Goal: Task Accomplishment & Management: Complete application form

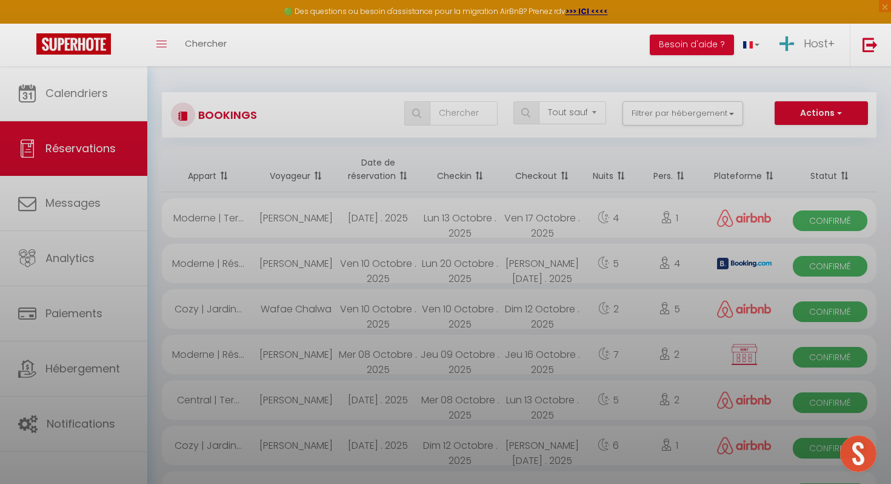
select select "not_cancelled"
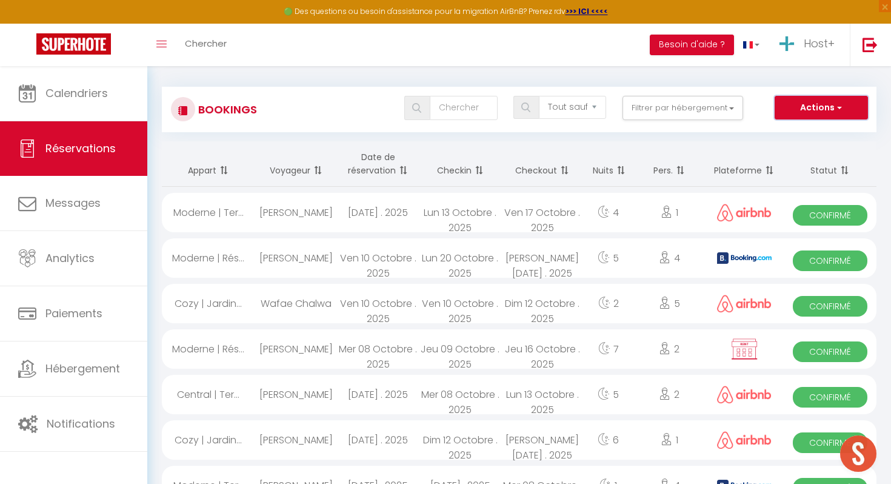
click at [833, 104] on button "Actions" at bounding box center [821, 108] width 93 height 24
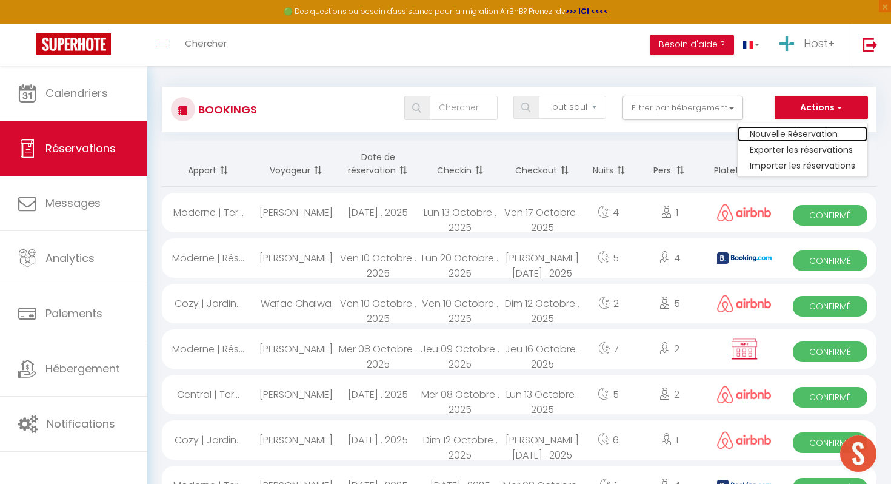
click at [812, 136] on link "Nouvelle Réservation" at bounding box center [803, 134] width 130 height 16
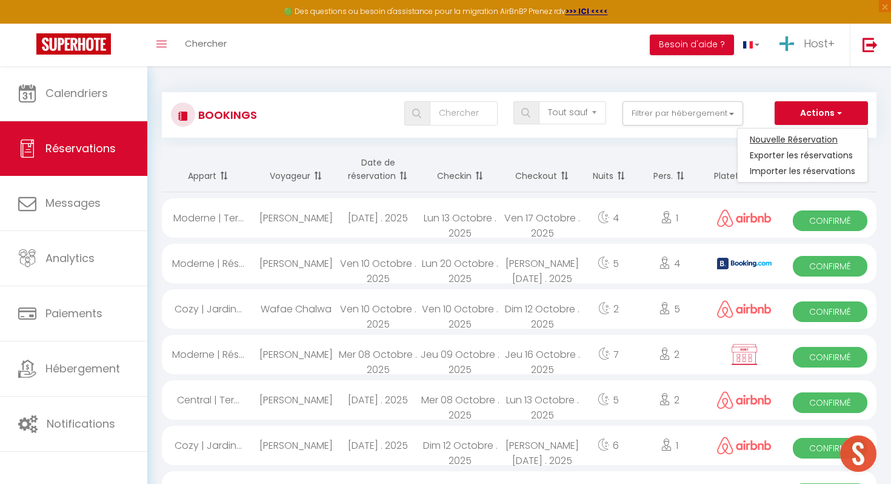
select select
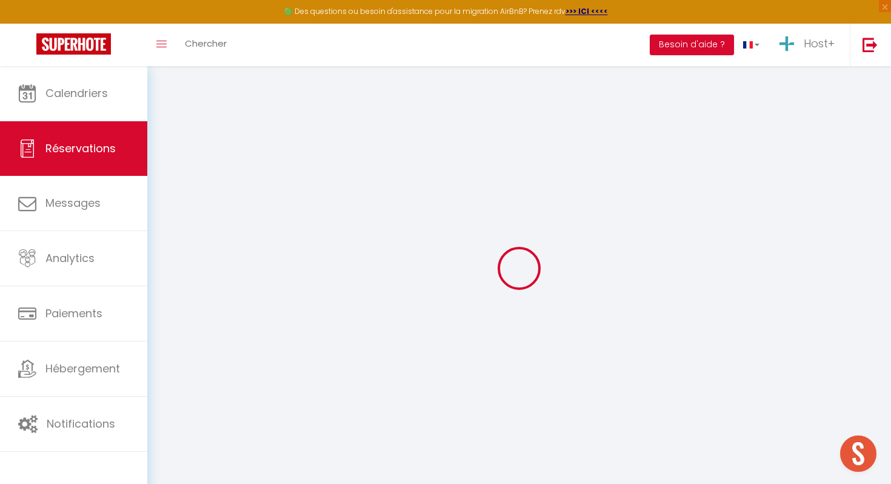
select select
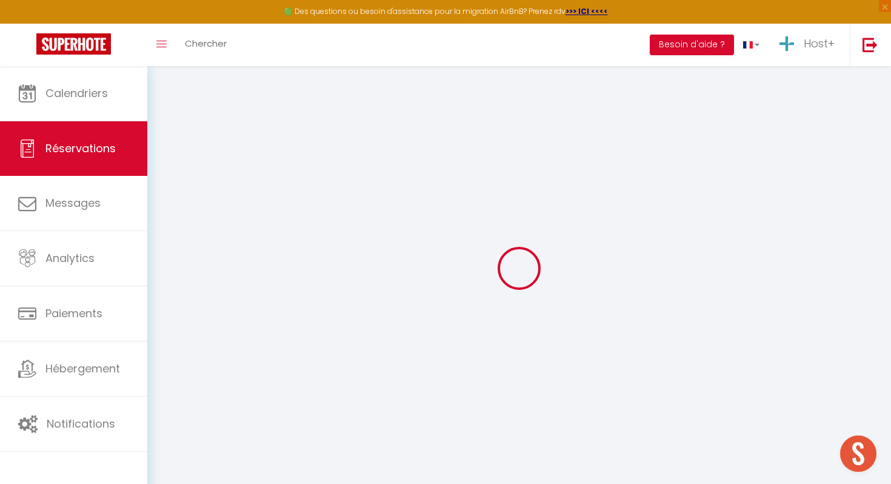
select select
checkbox input "false"
click at [812, 136] on div at bounding box center [519, 268] width 715 height 375
select select
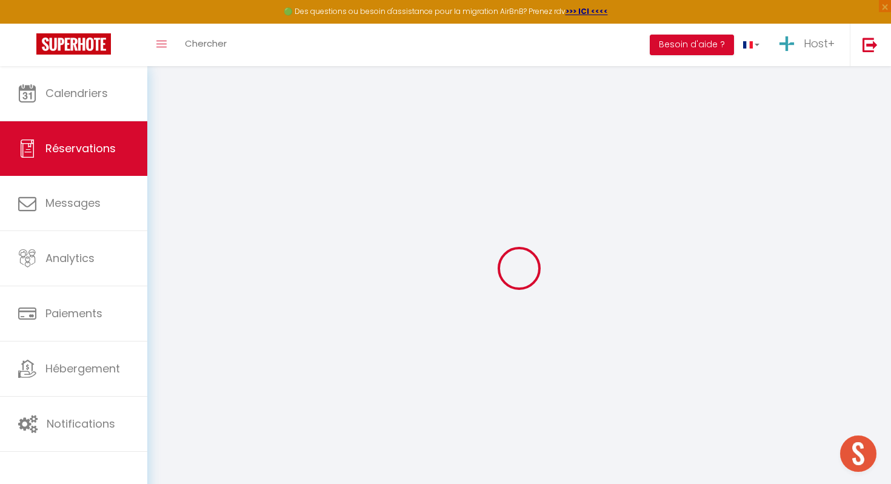
select select
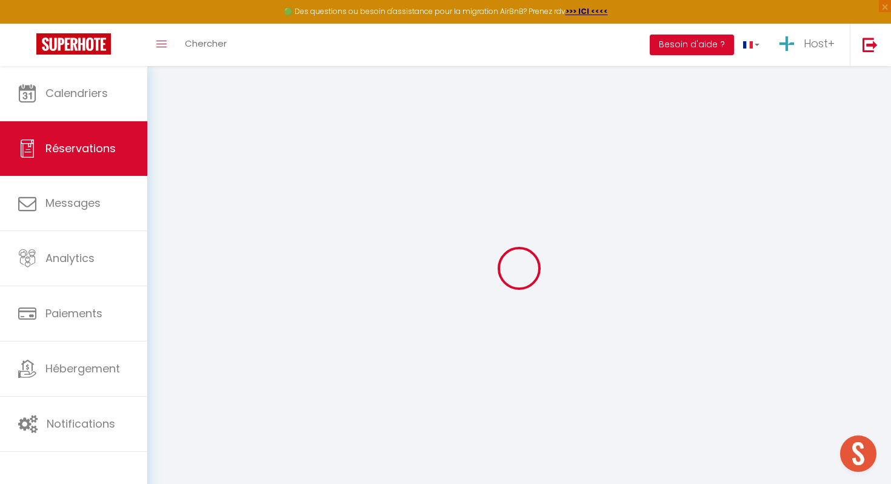
checkbox input "false"
select select
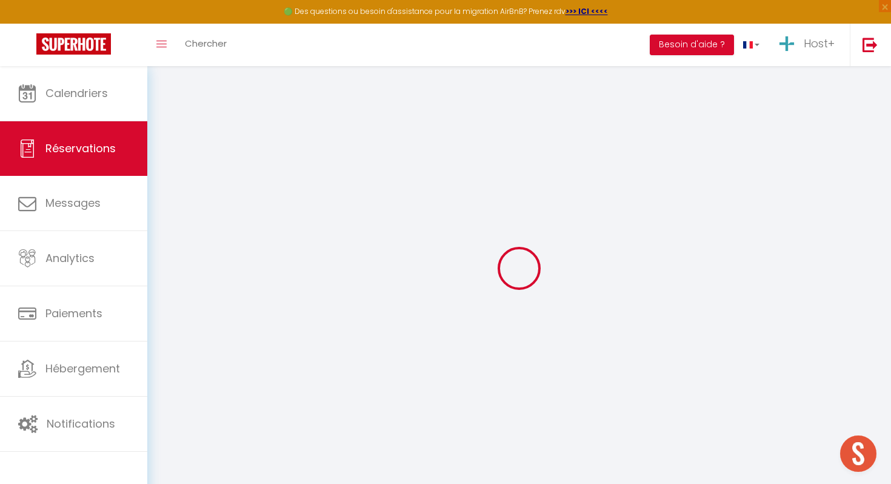
checkbox input "false"
select select
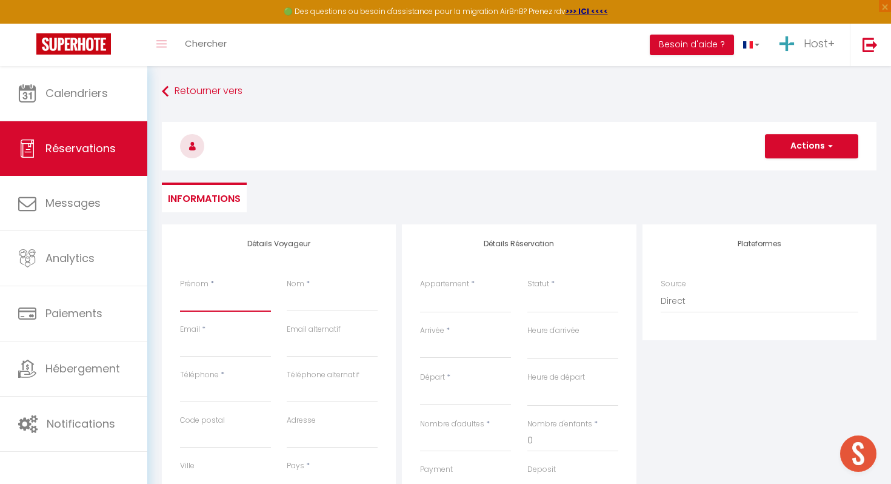
click at [199, 302] on input "Prénom" at bounding box center [225, 301] width 91 height 22
type input "P"
select select
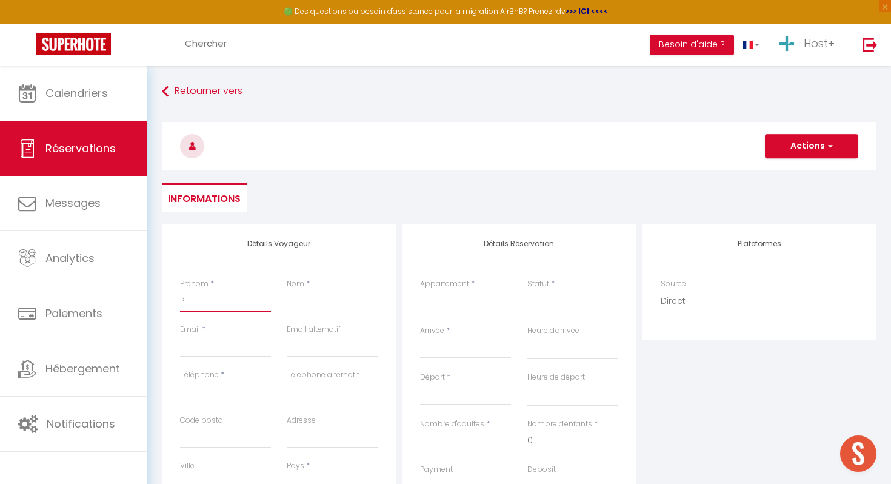
select select
checkbox input "false"
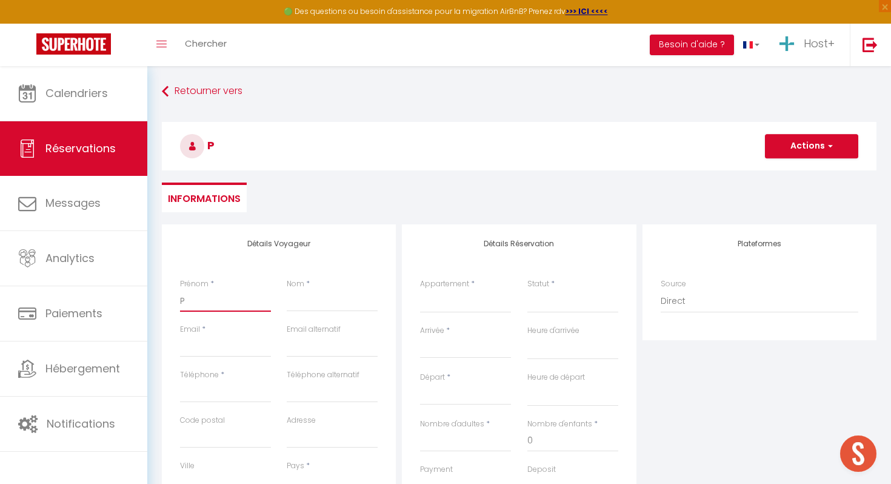
type input "Po"
select select
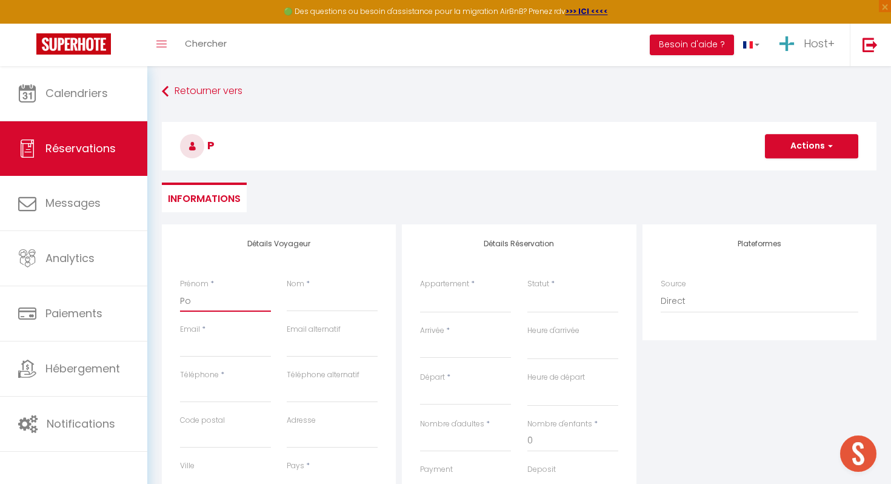
select select
checkbox input "false"
type input "Pot"
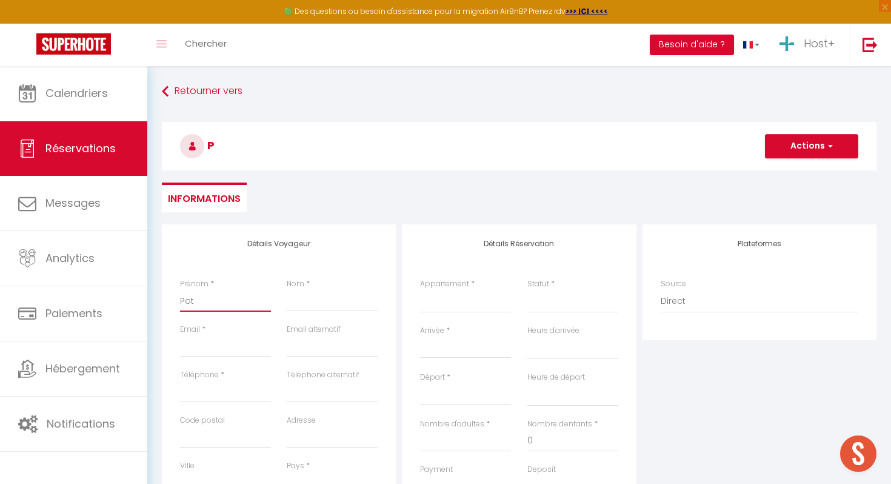
select select
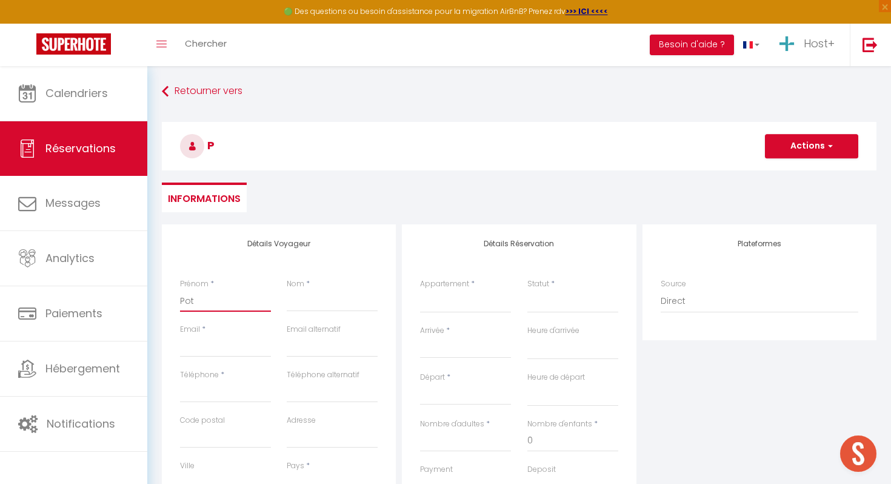
select select
checkbox input "false"
type input "Pote"
select select
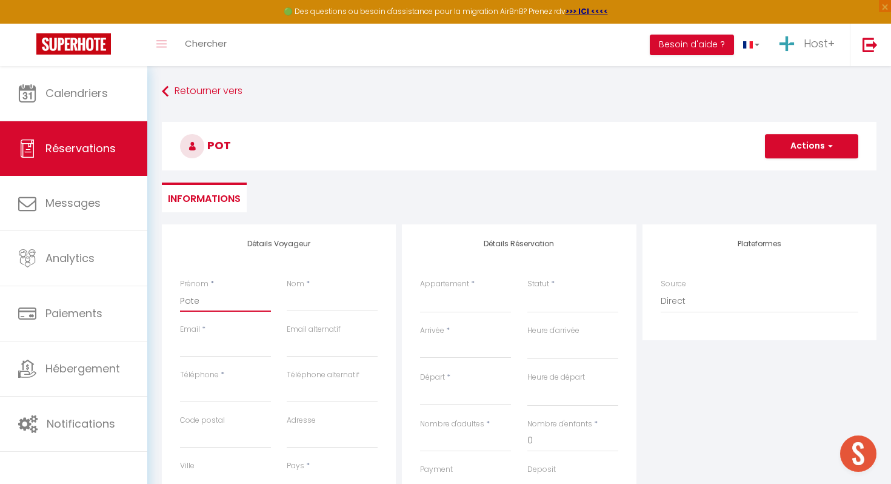
select select
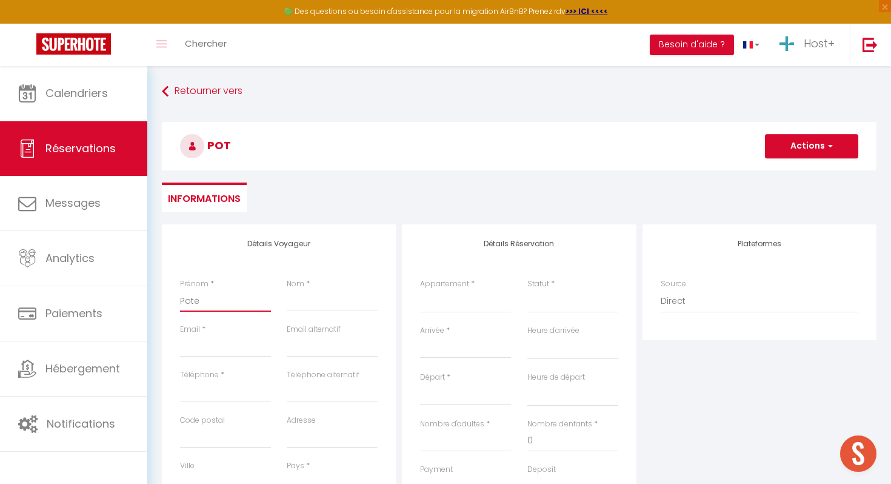
select select
checkbox input "false"
type input "Pote"
select select
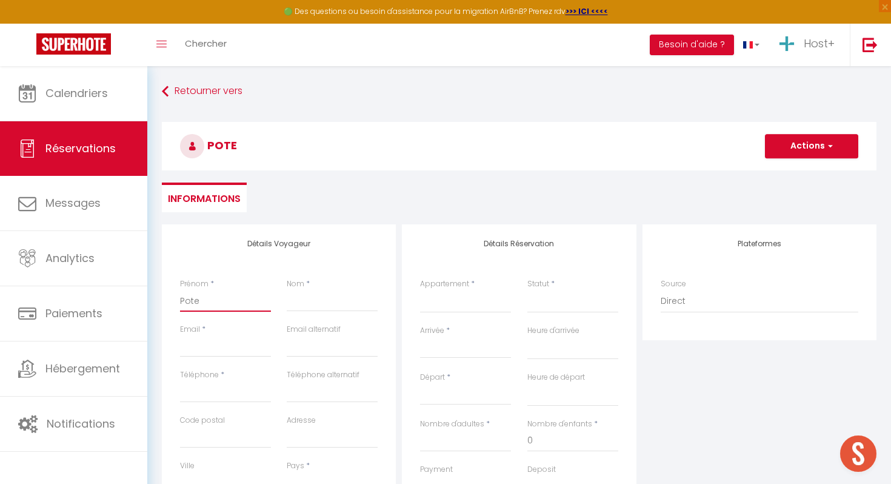
select select
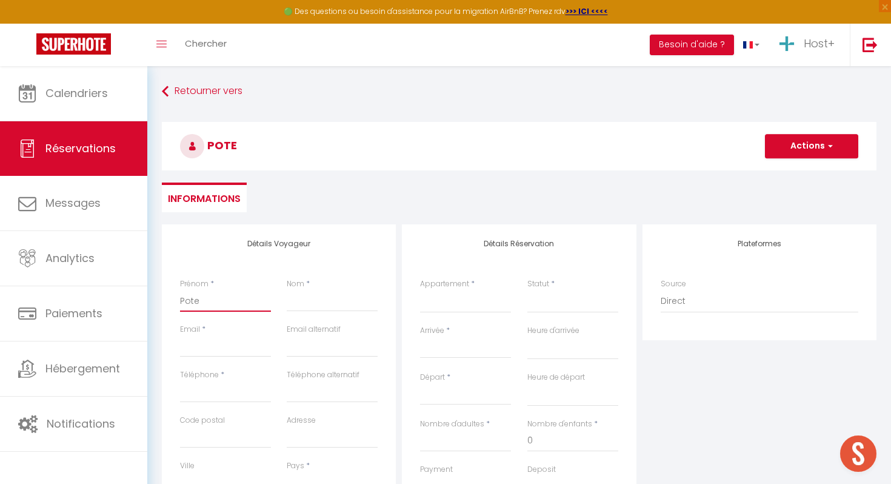
checkbox input "false"
type input "Pote"
type input "M"
select select
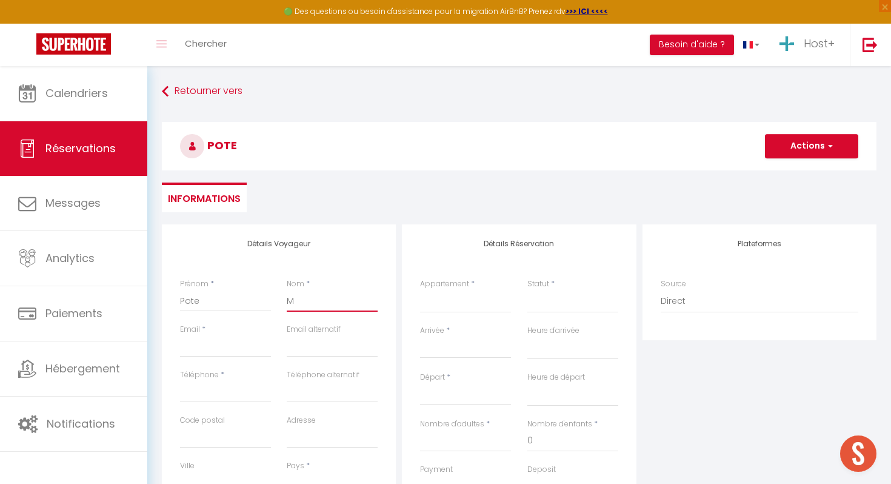
select select
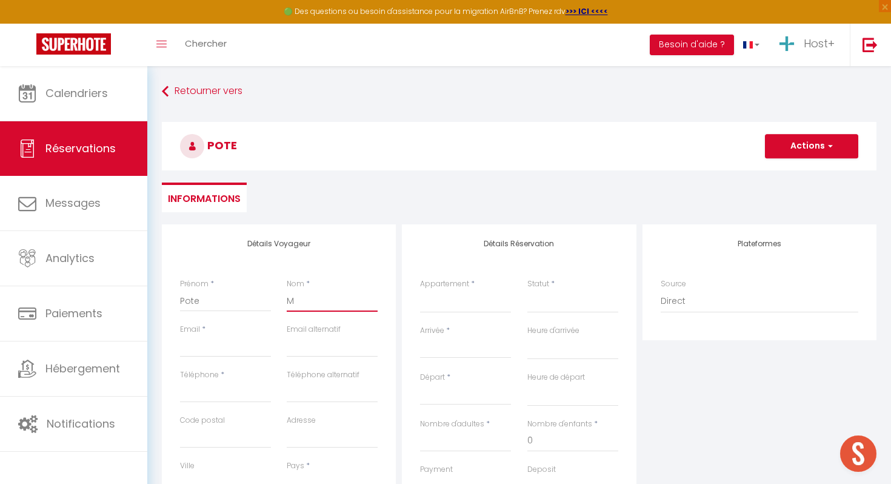
checkbox input "false"
type input "Ma"
select select
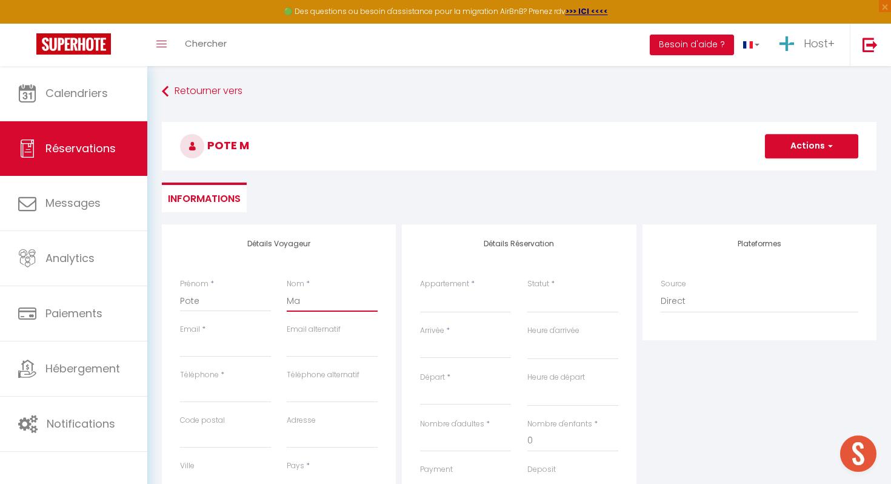
select select
checkbox input "false"
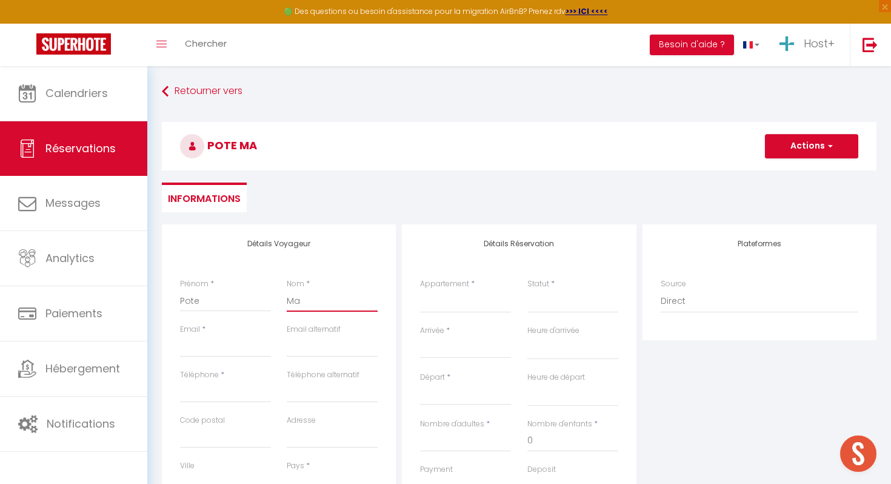
type input "Mar"
select select
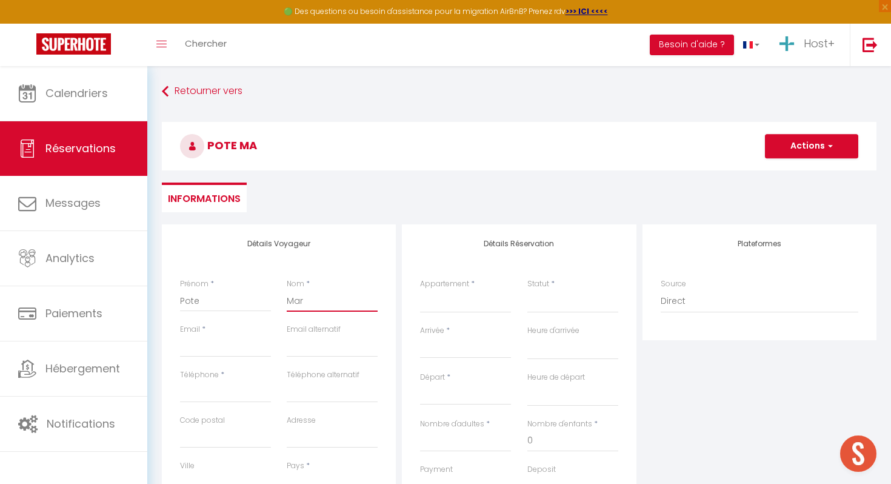
select select
checkbox input "false"
type input "Marw"
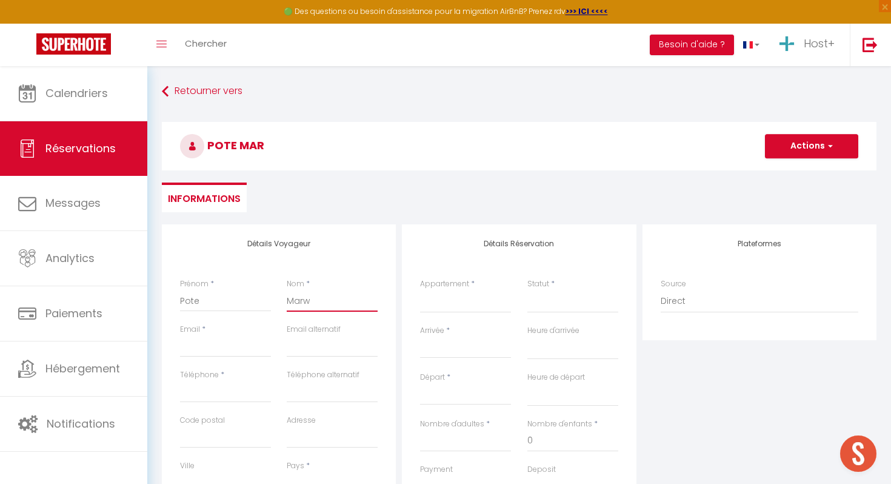
select select
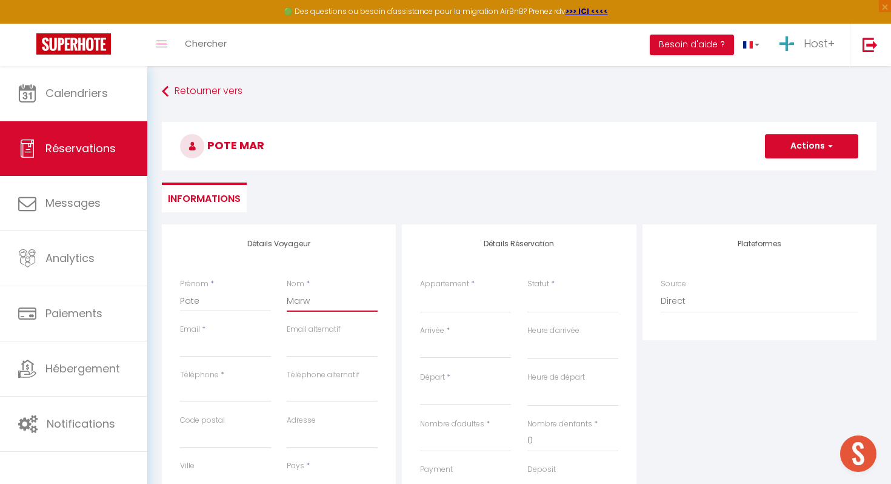
select select
checkbox input "false"
type input "Marwa"
select select
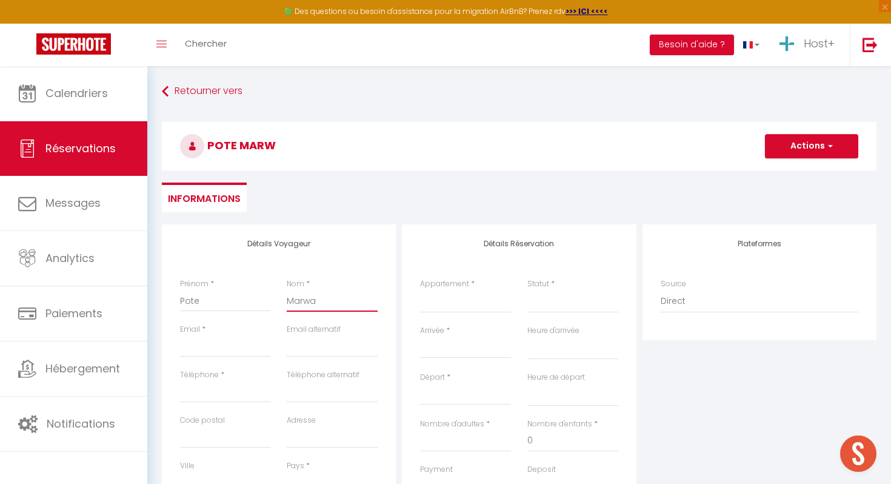
select select
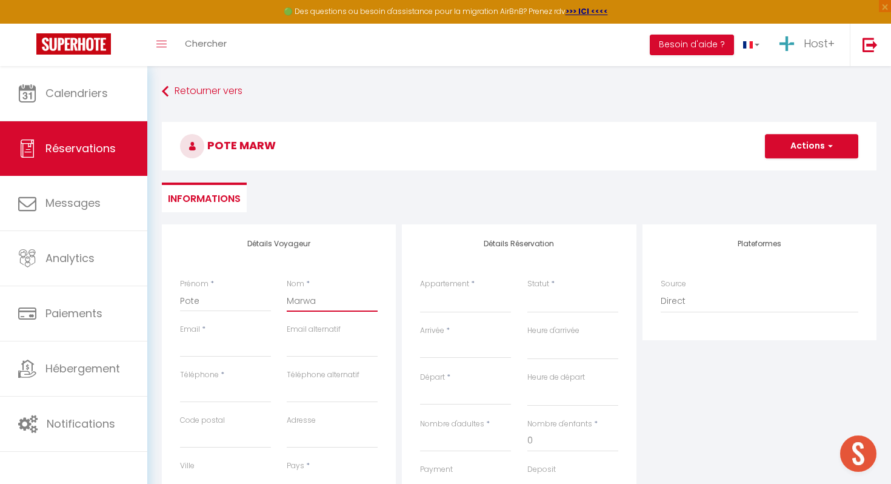
select select
checkbox input "false"
type input "Marwan"
select select
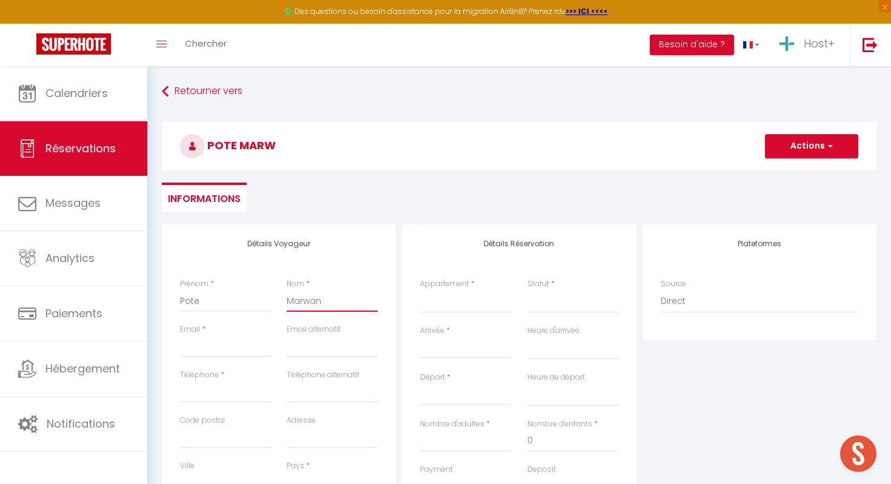
select select
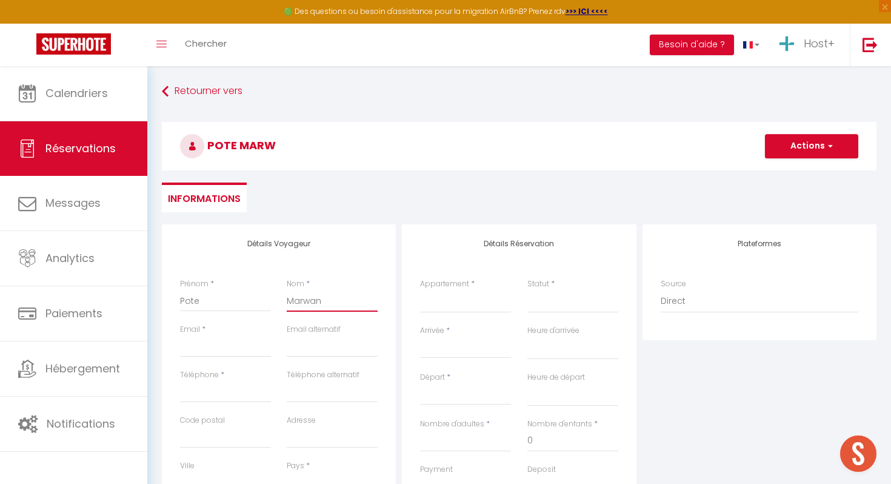
checkbox input "false"
type input "Marwan"
click at [229, 355] on input "Email client" at bounding box center [225, 346] width 91 height 22
type input "c"
select select
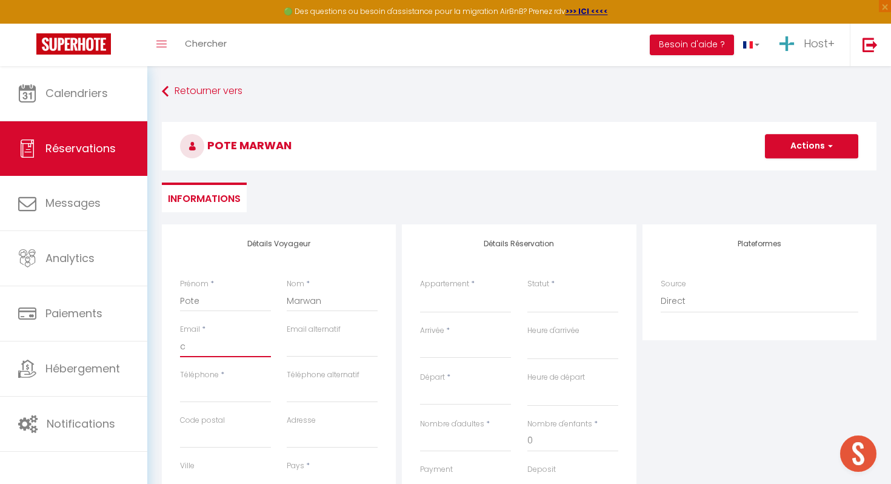
select select
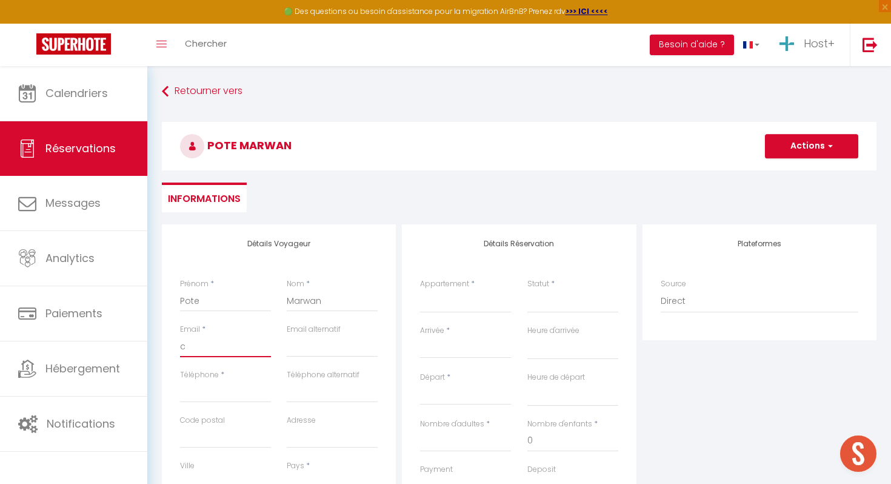
select select
checkbox input "false"
type input "co"
select select
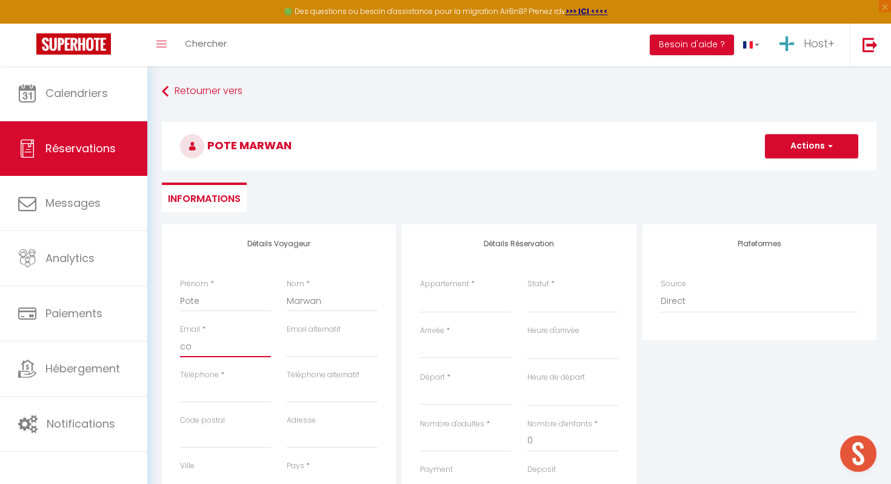
select select
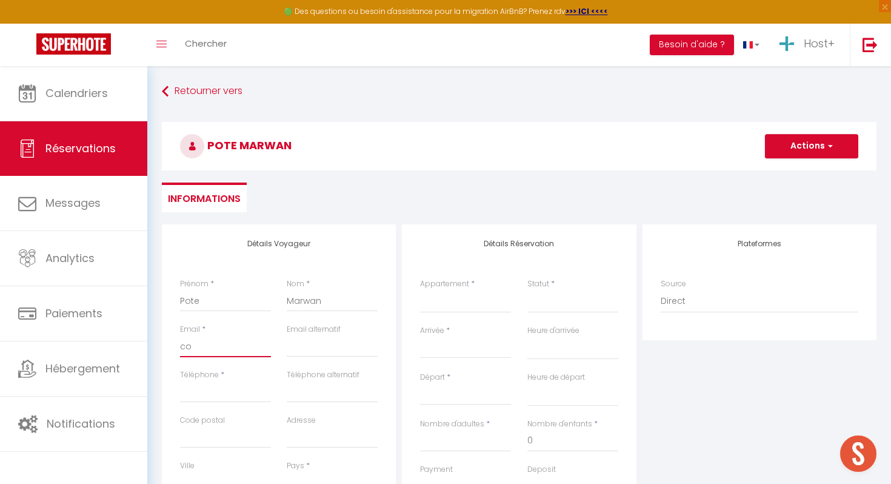
checkbox input "false"
type input "con"
select select
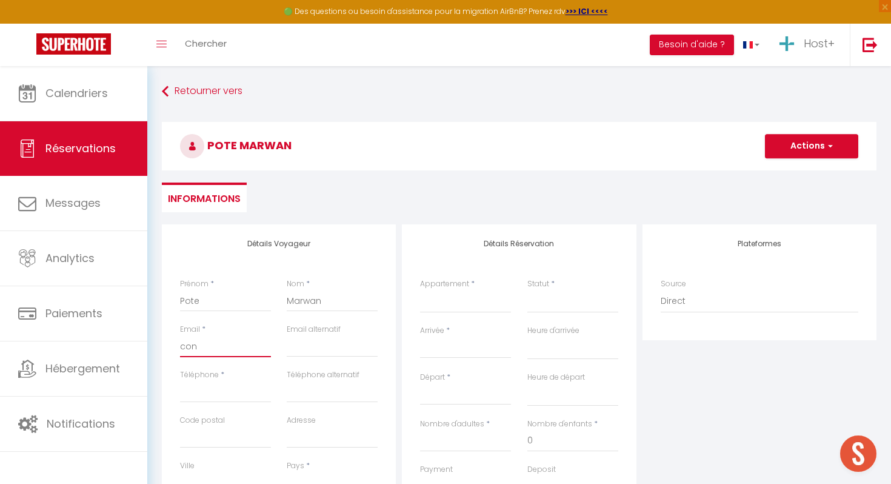
select select
checkbox input "false"
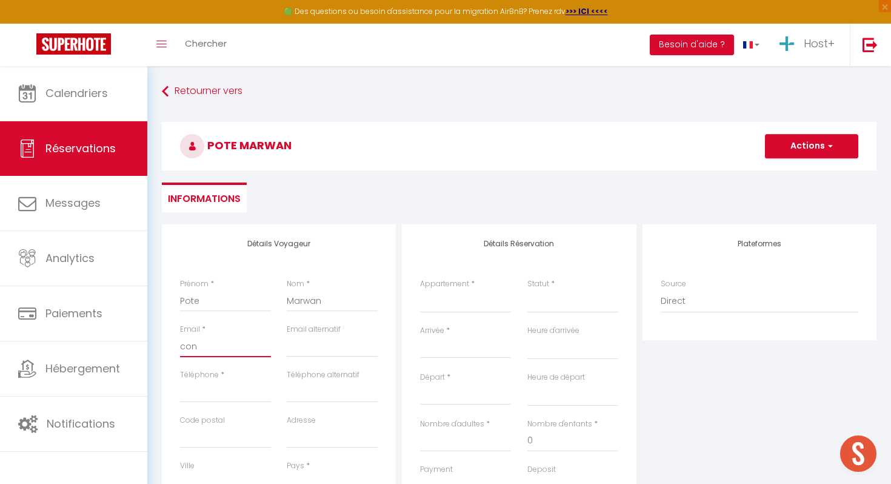
type input "cont"
select select
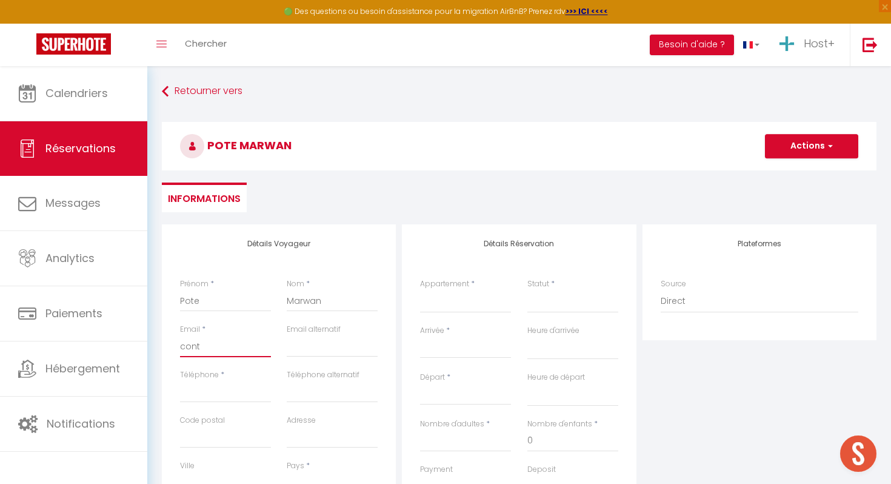
select select
checkbox input "false"
type input "conta"
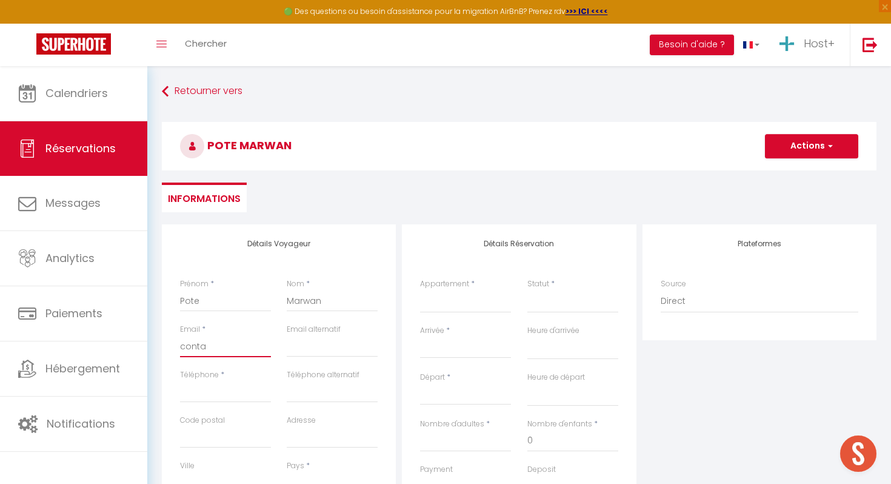
select select
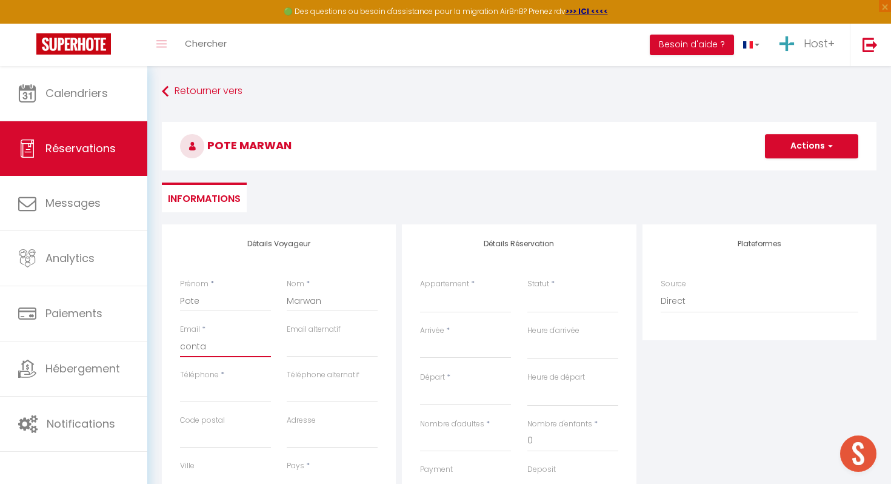
select select
checkbox input "false"
type input "contac"
select select
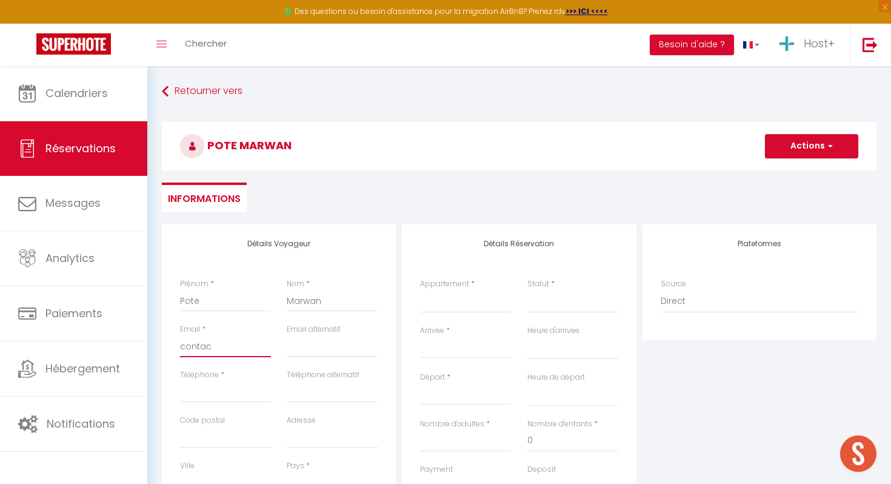
select select
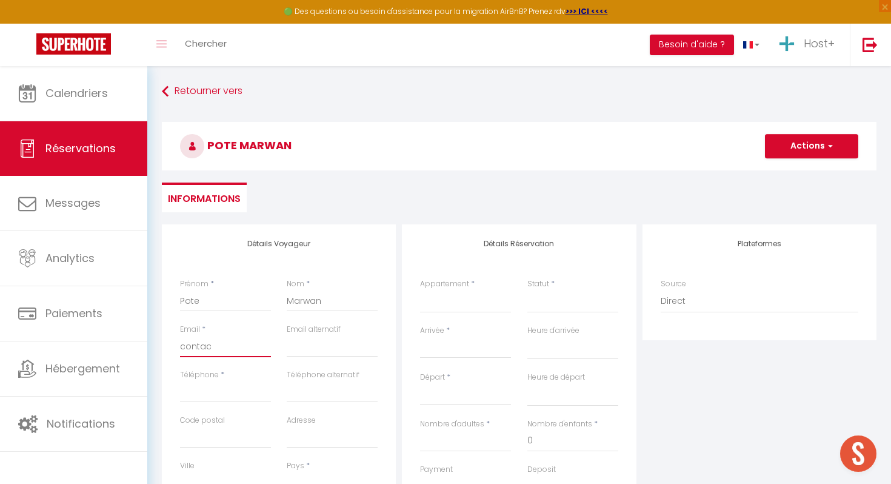
select select
checkbox input "false"
type input "contact"
select select
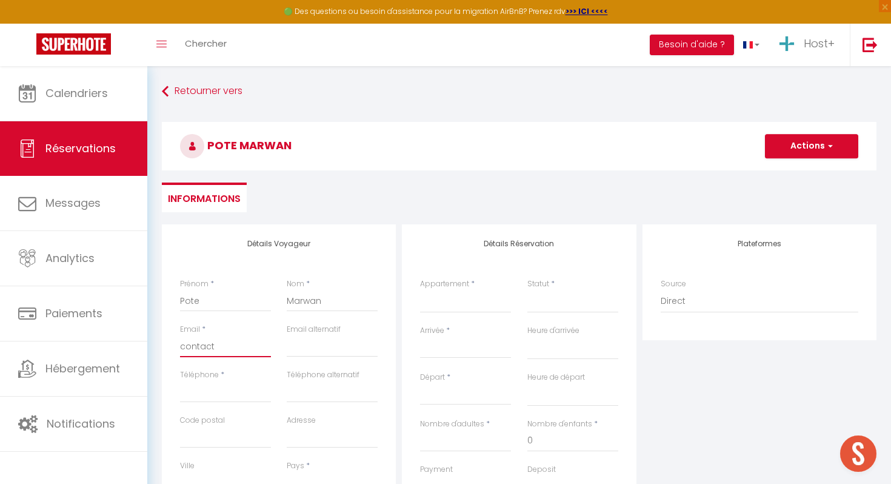
select select
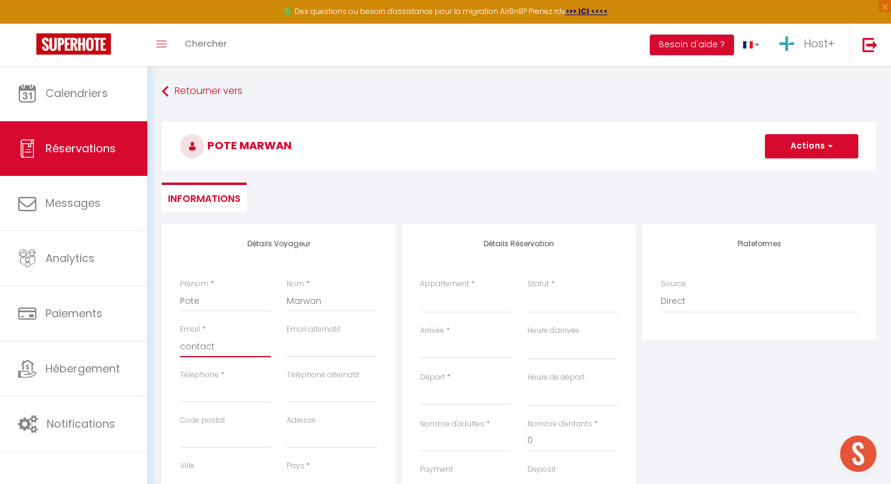
checkbox input "false"
type input "contact@"
select select
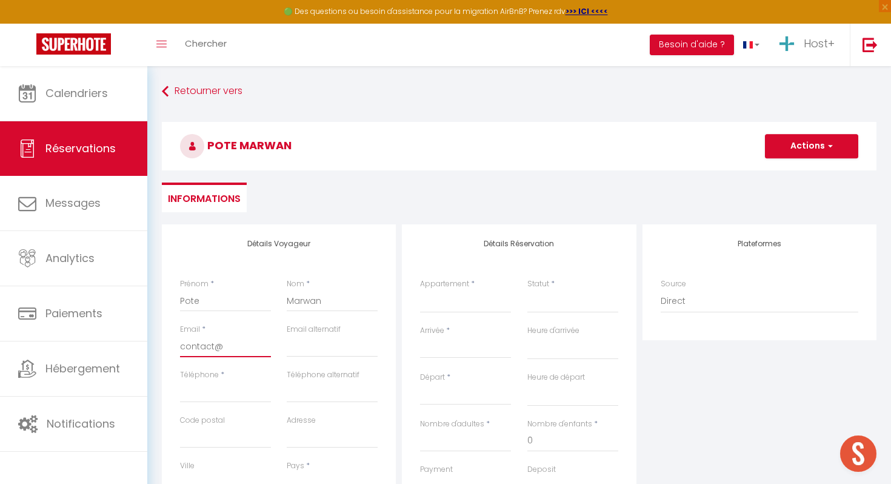
select select
click at [243, 390] on input "Téléphone" at bounding box center [225, 392] width 91 height 22
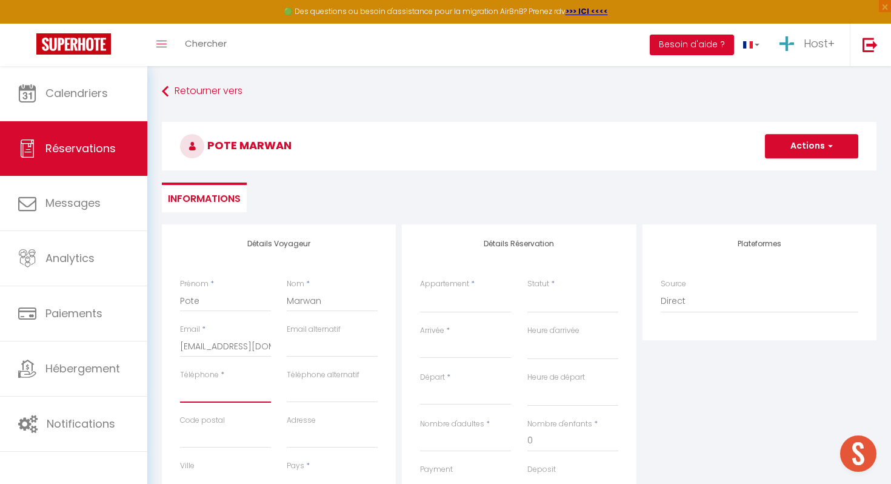
paste input "‪[PHONE_NUMBER]‬"
click at [213, 343] on input "[EMAIL_ADDRESS][DOMAIN_NAME]" at bounding box center [225, 346] width 91 height 22
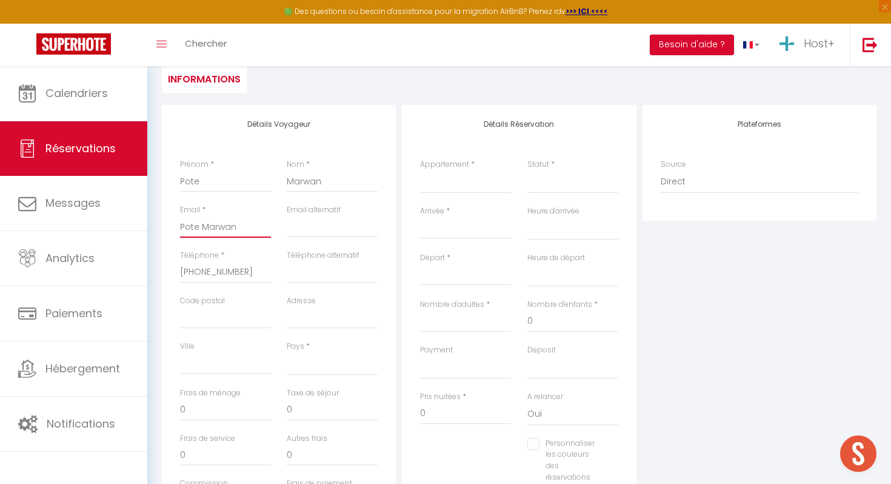
scroll to position [122, 0]
click at [303, 356] on select "[GEOGRAPHIC_DATA] [GEOGRAPHIC_DATA] [GEOGRAPHIC_DATA] [GEOGRAPHIC_DATA] [GEOGRA…" at bounding box center [332, 361] width 91 height 23
click at [287, 350] on select "[GEOGRAPHIC_DATA] [GEOGRAPHIC_DATA] [GEOGRAPHIC_DATA] [GEOGRAPHIC_DATA] [GEOGRA…" at bounding box center [332, 361] width 91 height 23
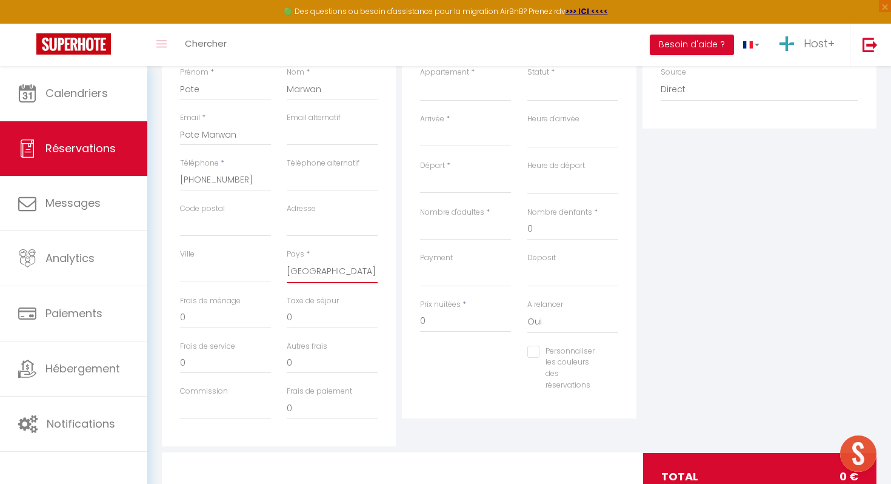
scroll to position [215, 0]
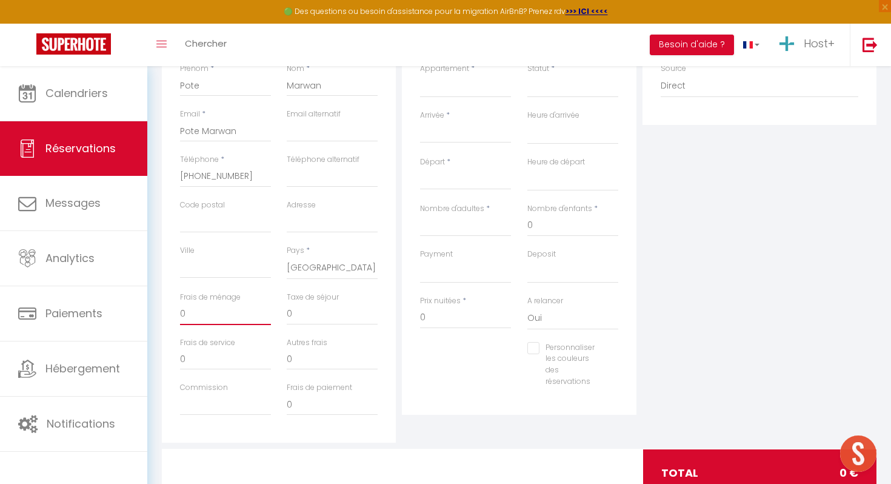
click at [243, 318] on input "0" at bounding box center [225, 314] width 91 height 22
click at [462, 81] on select "Central | Terrasse | Vue montagne Hypercentre | Vue Mer | Plage 50m Royal Rivag…" at bounding box center [465, 86] width 91 height 23
click at [420, 75] on select "Central | Terrasse | Vue montagne Hypercentre | Vue Mer | Plage 50m Royal Rivag…" at bounding box center [465, 86] width 91 height 23
click at [455, 144] on div "Arrivée * < [DATE] > Dim Lun Mar Mer Jeu Ven Sam 1 2 3 4 5 6 7 8 9 10 11 12 13 …" at bounding box center [465, 133] width 107 height 47
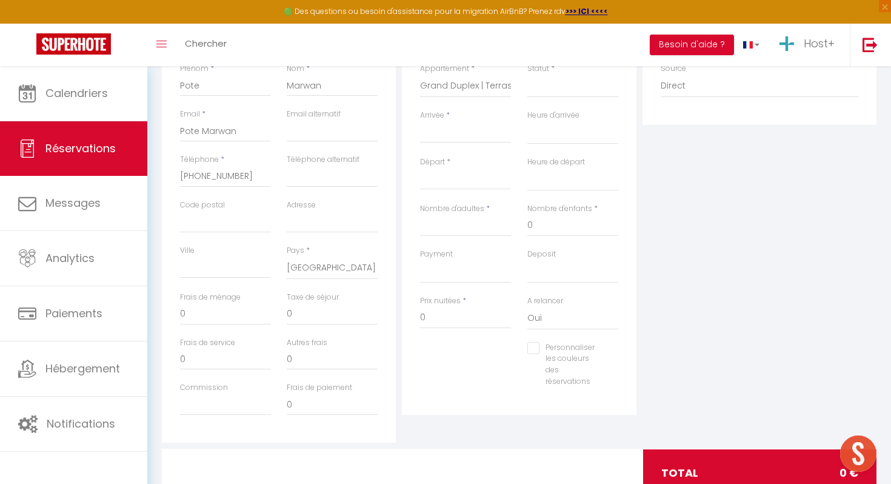
click at [459, 139] on input "Arrivée" at bounding box center [465, 134] width 91 height 16
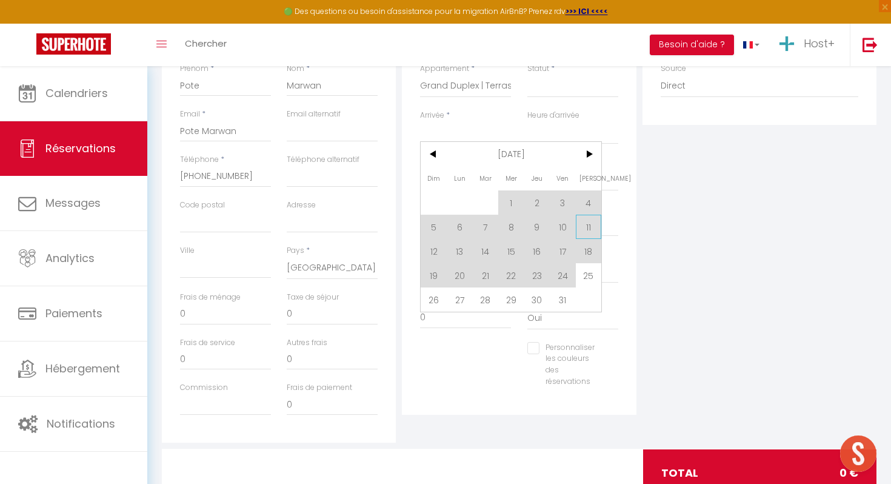
click at [586, 227] on span "11" at bounding box center [589, 227] width 26 height 24
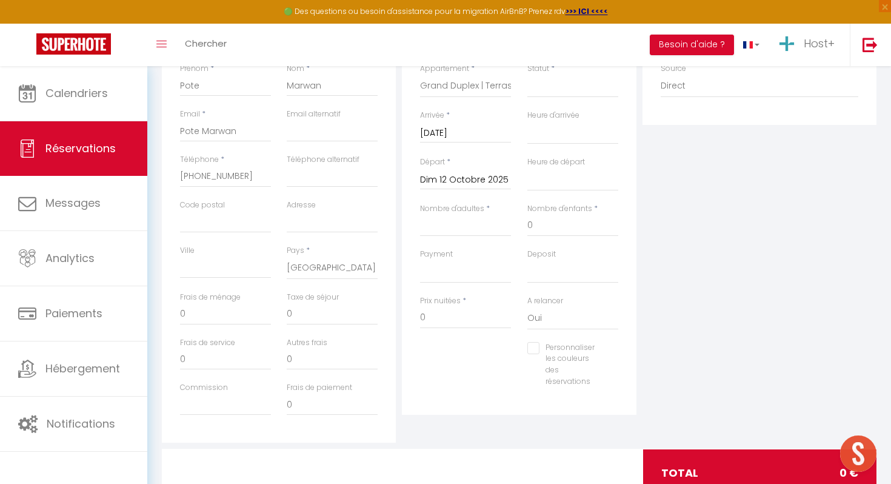
click at [487, 183] on input "Dim 12 Octobre 2025" at bounding box center [465, 180] width 91 height 16
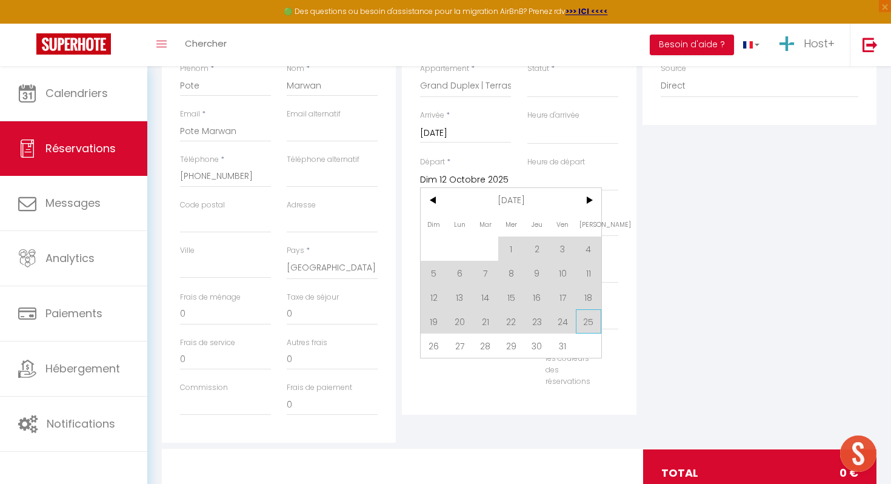
click at [581, 323] on span "25" at bounding box center [589, 321] width 26 height 24
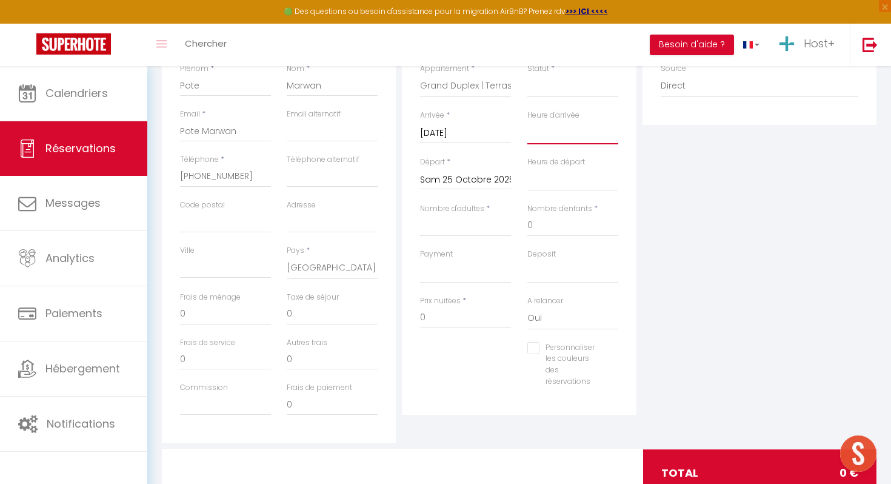
click at [564, 139] on select "00:00 00:30 01:00 01:30 02:00 02:30 03:00 03:30 04:00 04:30 05:00 05:30 06:00 0…" at bounding box center [572, 132] width 91 height 23
click at [527, 121] on select "00:00 00:30 01:00 01:30 02:00 02:30 03:00 03:30 04:00 04:30 05:00 05:30 06:00 0…" at bounding box center [572, 132] width 91 height 23
click at [561, 181] on select "00:00 00:30 01:00 01:30 02:00 02:30 03:00 03:30 04:00 04:30 05:00 05:30 06:00 0…" at bounding box center [572, 179] width 91 height 23
click at [527, 168] on select "00:00 00:30 01:00 01:30 02:00 02:30 03:00 03:30 04:00 04:30 05:00 05:30 06:00 0…" at bounding box center [572, 179] width 91 height 23
click at [480, 233] on input "Nombre d'adultes" at bounding box center [465, 226] width 91 height 22
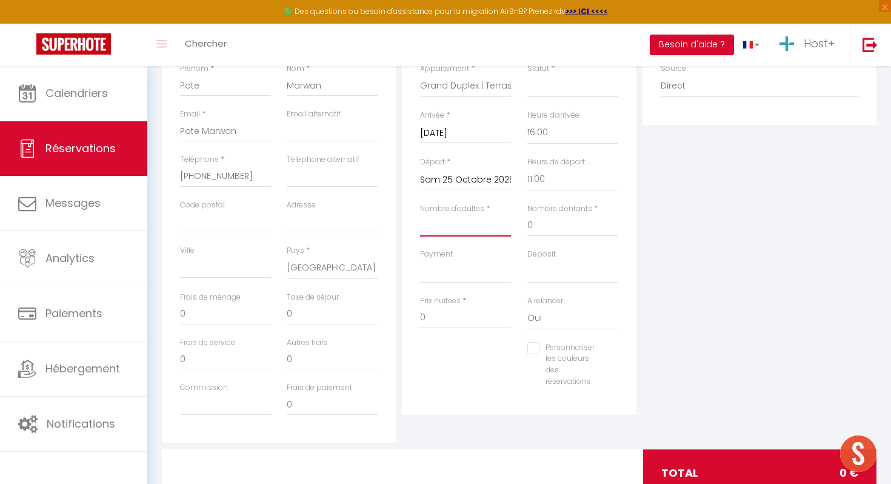
click at [478, 233] on input "Nombre d'adultes" at bounding box center [465, 226] width 91 height 22
click at [674, 241] on div "Plateformes Source Direct [DOMAIN_NAME] [DOMAIN_NAME] Chalet montagne Expedia G…" at bounding box center [760, 225] width 240 height 433
click at [458, 323] on input "0" at bounding box center [465, 318] width 91 height 22
click at [230, 322] on input "0" at bounding box center [225, 314] width 91 height 22
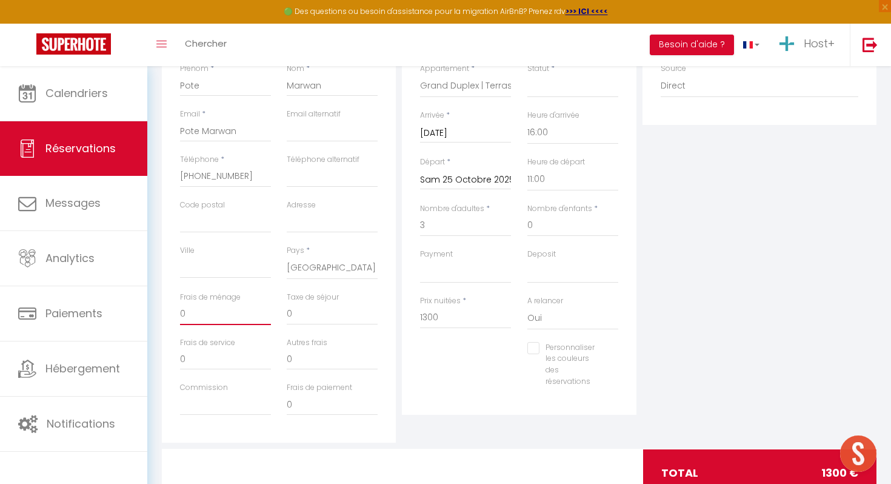
click at [230, 322] on input "0" at bounding box center [225, 314] width 91 height 22
click at [685, 300] on div "Plateformes Source Direct [DOMAIN_NAME] [DOMAIN_NAME] Chalet montagne Expedia G…" at bounding box center [760, 225] width 240 height 433
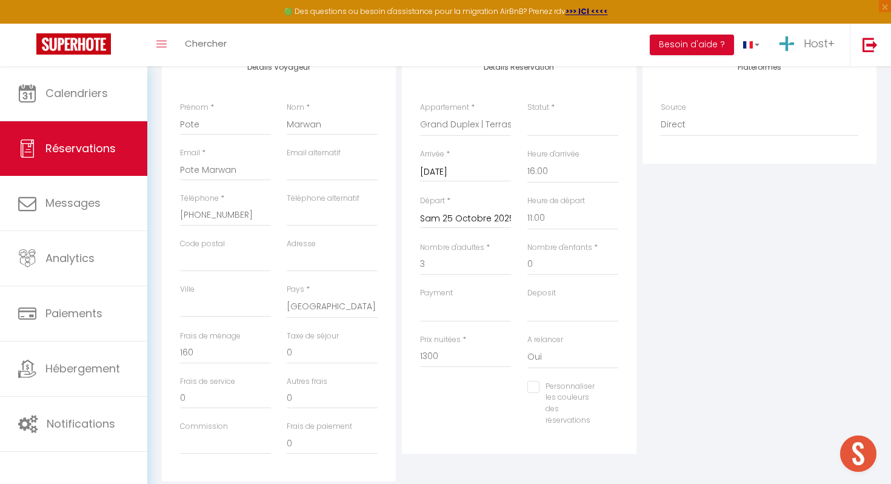
scroll to position [0, 0]
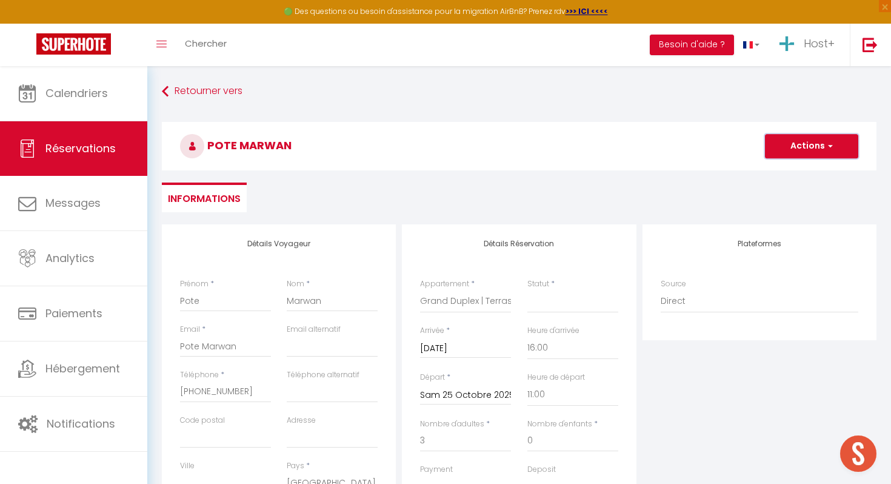
click at [803, 156] on button "Actions" at bounding box center [811, 146] width 93 height 24
click at [607, 298] on select "Confirmé Non Confirmé [PERSON_NAME] par le voyageur No Show Request" at bounding box center [572, 301] width 91 height 23
click at [527, 290] on select "Confirmé Non Confirmé [PERSON_NAME] par le voyageur No Show Request" at bounding box center [572, 301] width 91 height 23
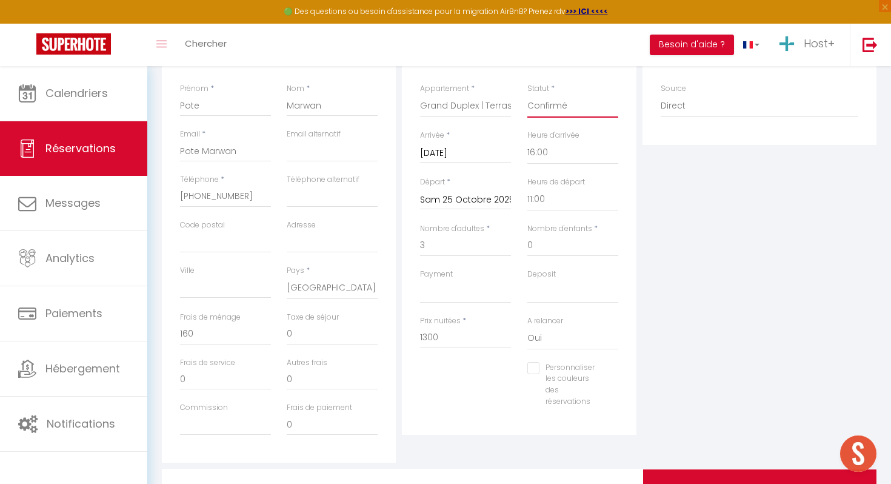
scroll to position [158, 0]
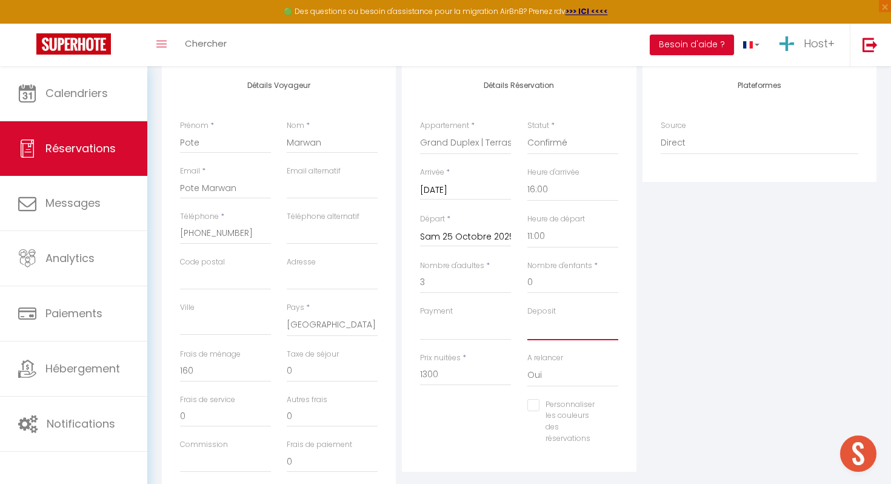
click at [559, 339] on select "OK KO" at bounding box center [572, 328] width 91 height 23
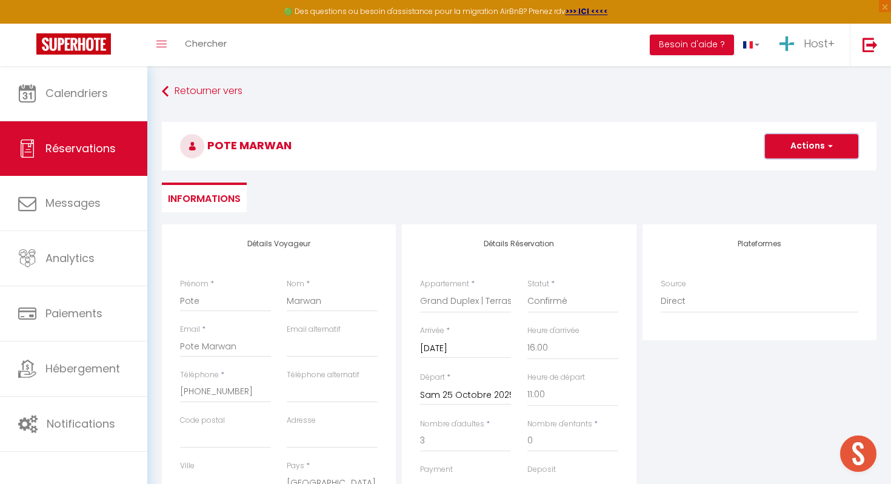
click at [815, 147] on button "Actions" at bounding box center [811, 146] width 93 height 24
click at [800, 168] on link "Enregistrer" at bounding box center [800, 173] width 96 height 16
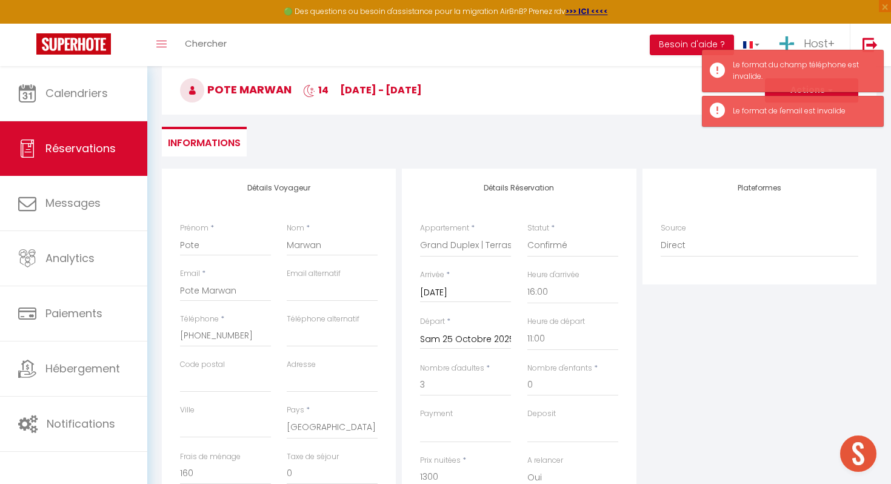
scroll to position [75, 0]
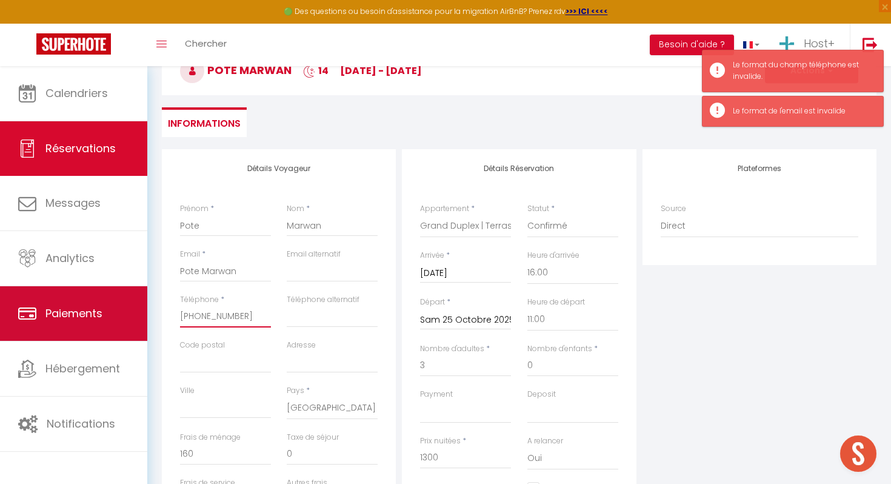
drag, startPoint x: 198, startPoint y: 316, endPoint x: 130, endPoint y: 316, distance: 67.3
click at [130, 316] on div "🟢 Des questions ou besoin d'assistance pour la migration AirBnB? Prenez rdv >>>…" at bounding box center [445, 329] width 891 height 677
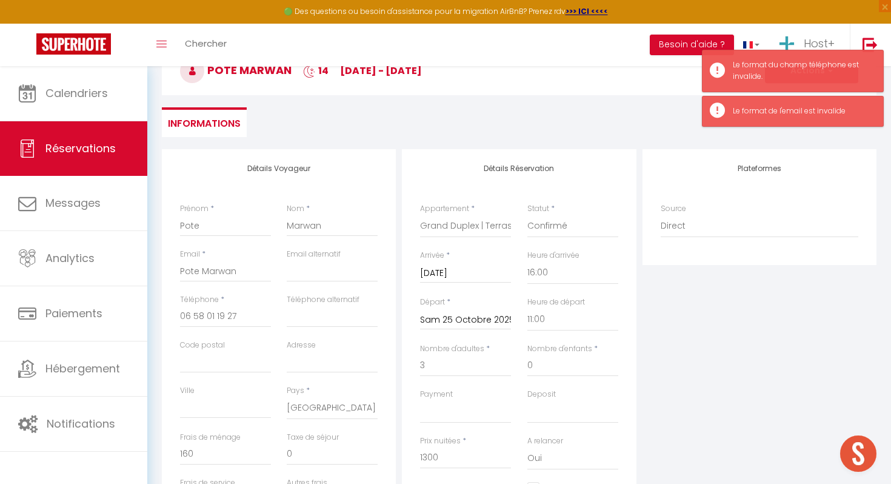
click at [665, 380] on div "Plateformes Source Direct [DOMAIN_NAME] [DOMAIN_NAME] Chalet montagne Expedia G…" at bounding box center [760, 365] width 240 height 433
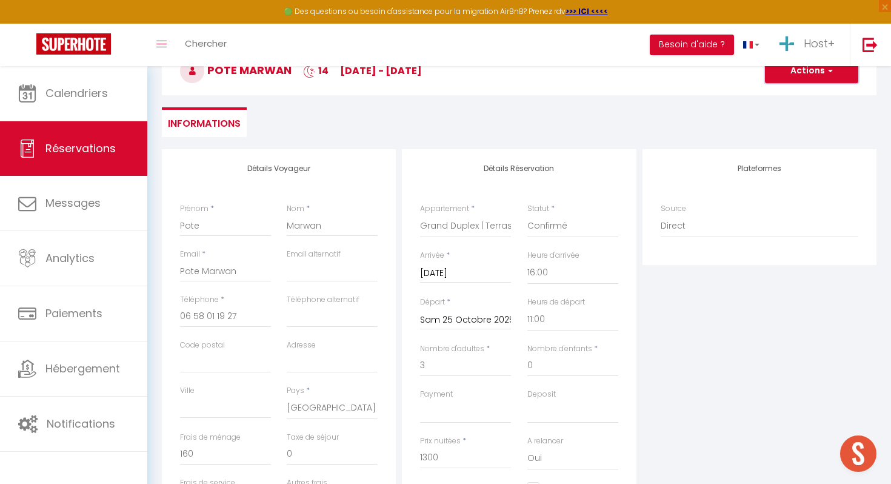
click at [800, 78] on button "Actions" at bounding box center [811, 71] width 93 height 24
click at [796, 98] on link "Enregistrer" at bounding box center [800, 98] width 96 height 16
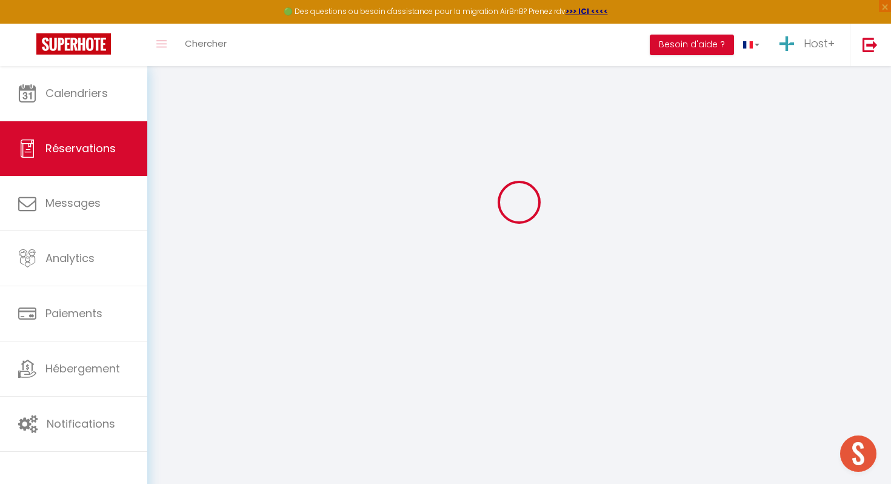
scroll to position [66, 0]
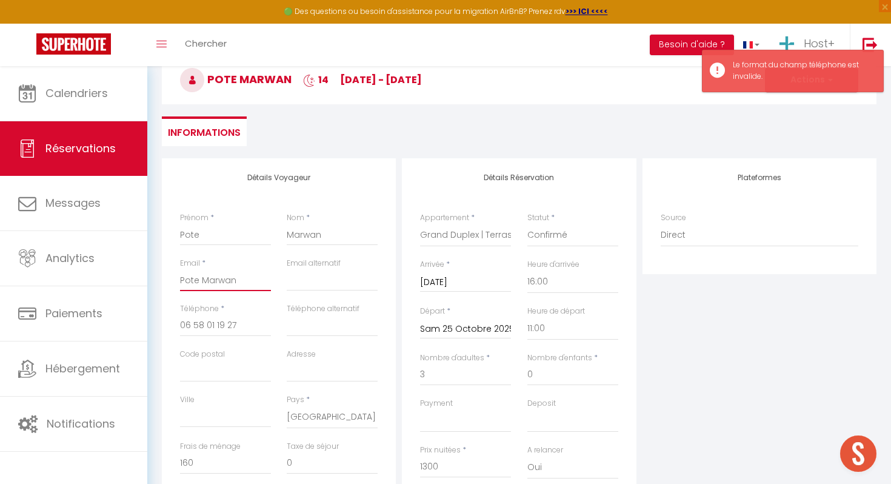
click at [227, 286] on input "Pote Marwan" at bounding box center [225, 280] width 91 height 22
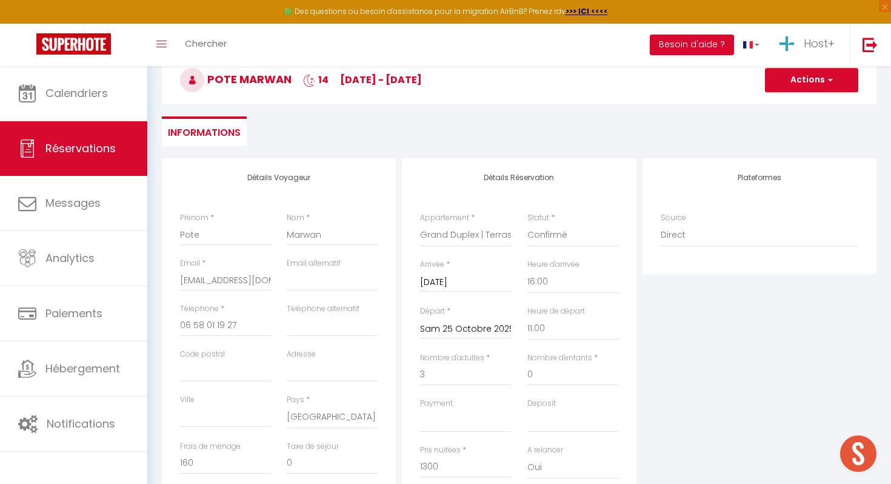
click at [637, 312] on div "Détails Réservation Appartement * Central | Terrasse | Vue montagne Hypercentre…" at bounding box center [519, 374] width 240 height 433
click at [805, 84] on button "Actions" at bounding box center [811, 80] width 93 height 24
click at [793, 103] on link "Enregistrer" at bounding box center [800, 107] width 96 height 16
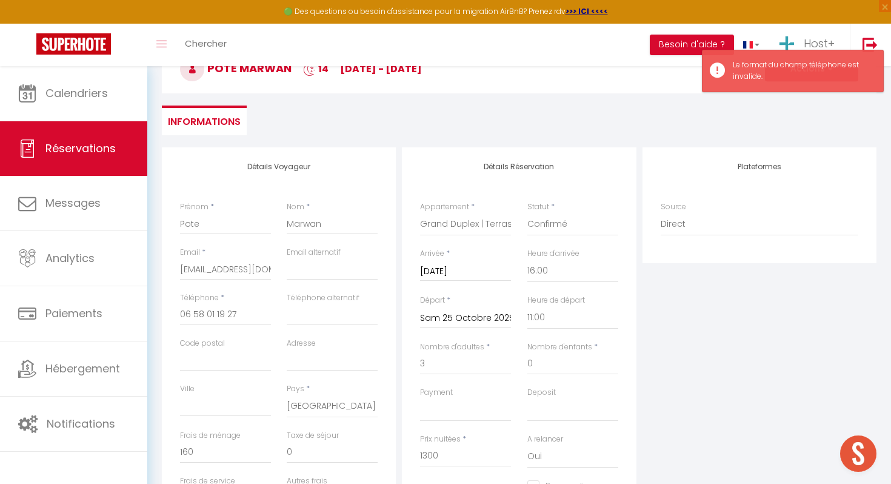
scroll to position [79, 0]
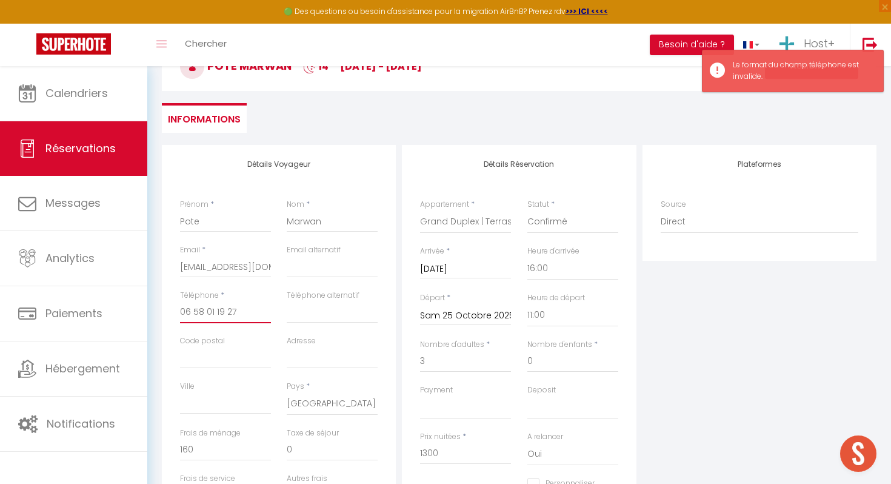
click at [229, 310] on input "06 58 01 19 27‬" at bounding box center [225, 312] width 91 height 22
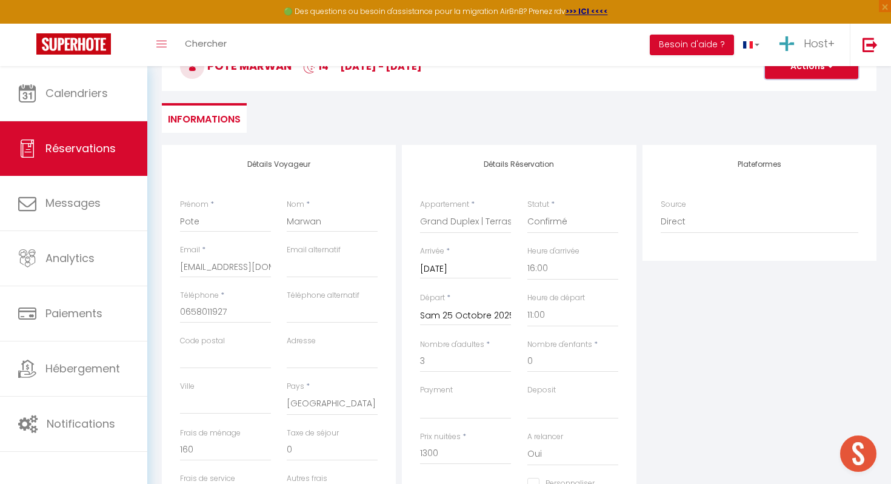
click at [800, 70] on button "Actions" at bounding box center [811, 67] width 93 height 24
click at [792, 97] on link "Enregistrer" at bounding box center [800, 93] width 96 height 16
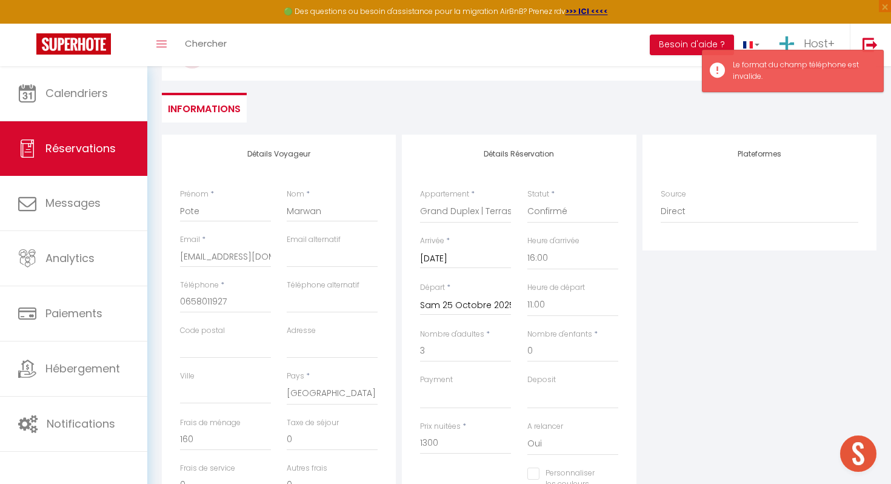
scroll to position [101, 0]
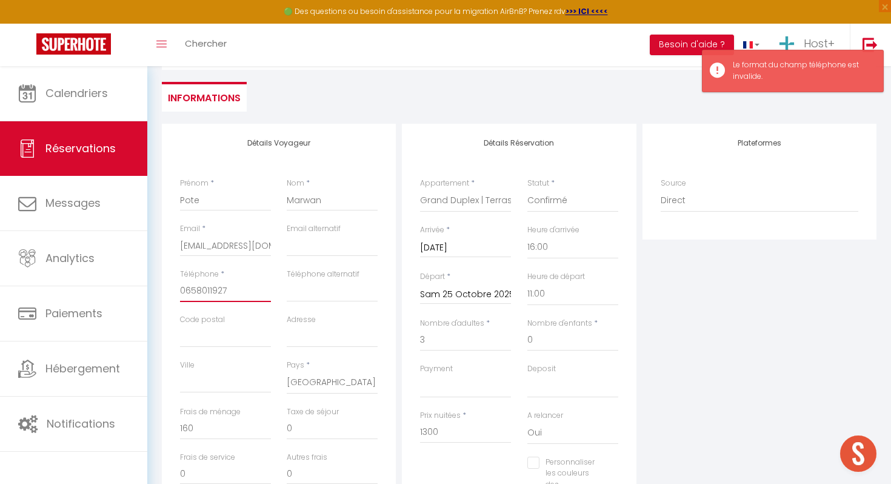
click at [211, 284] on input "0658011927‬" at bounding box center [225, 291] width 91 height 22
click at [182, 293] on input "0658011927‬" at bounding box center [225, 291] width 91 height 22
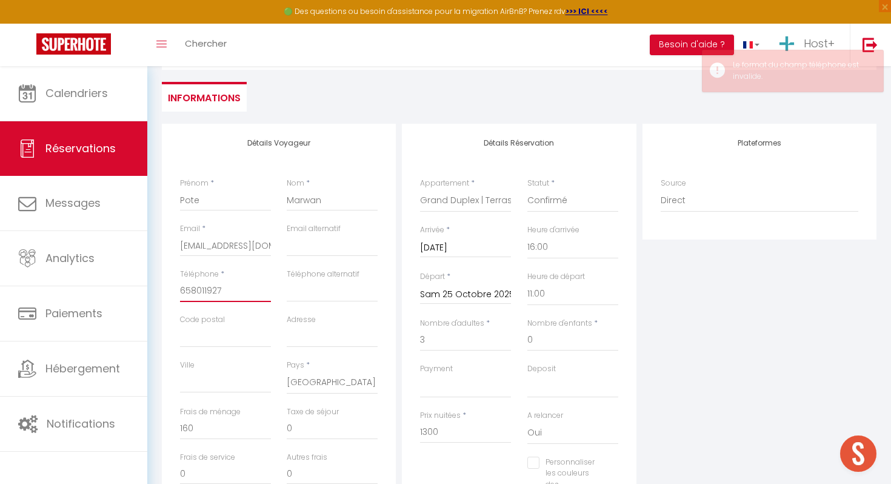
click at [199, 294] on input "658011927‬" at bounding box center [225, 291] width 91 height 22
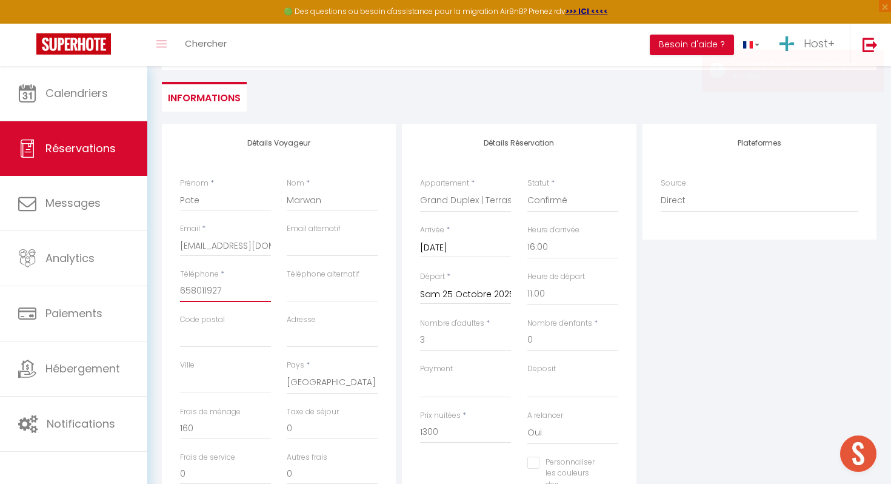
click at [199, 294] on input "658011927‬" at bounding box center [225, 291] width 91 height 22
click at [697, 355] on div "Plateformes Source Direct [DOMAIN_NAME] [DOMAIN_NAME] Chalet montagne Expedia G…" at bounding box center [760, 340] width 240 height 433
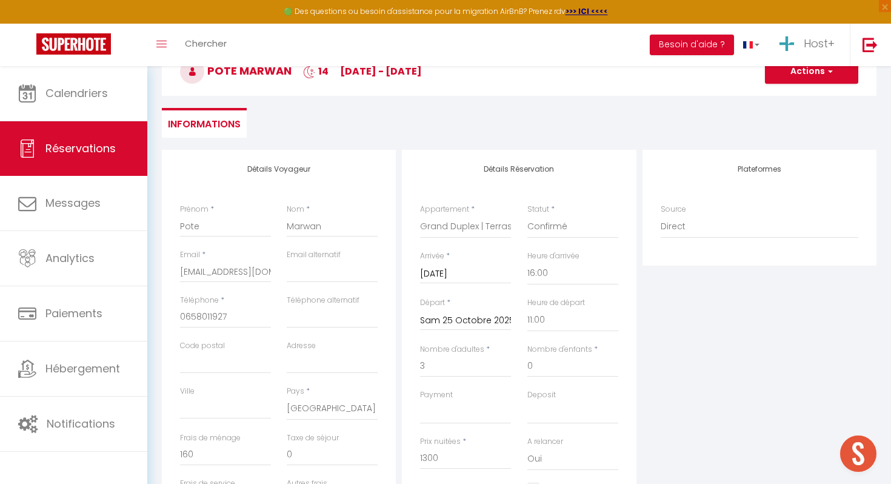
scroll to position [65, 0]
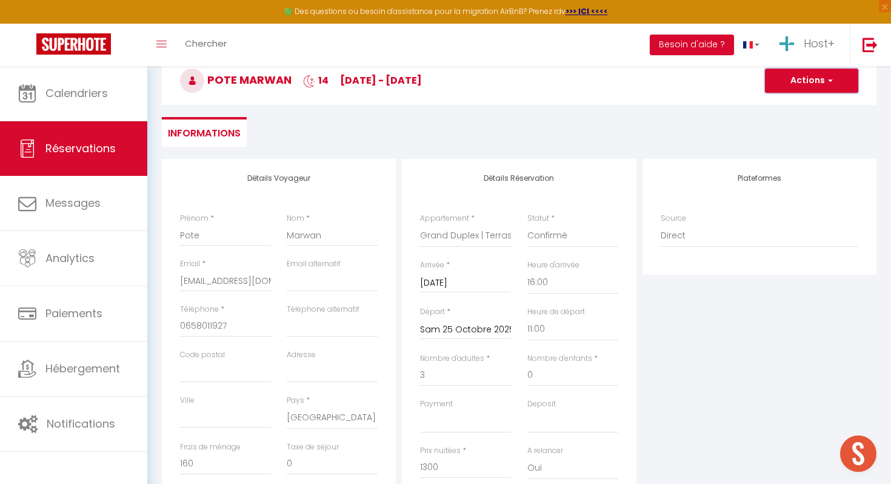
click at [772, 89] on button "Actions" at bounding box center [811, 81] width 93 height 24
click at [772, 112] on link "Enregistrer" at bounding box center [800, 107] width 96 height 16
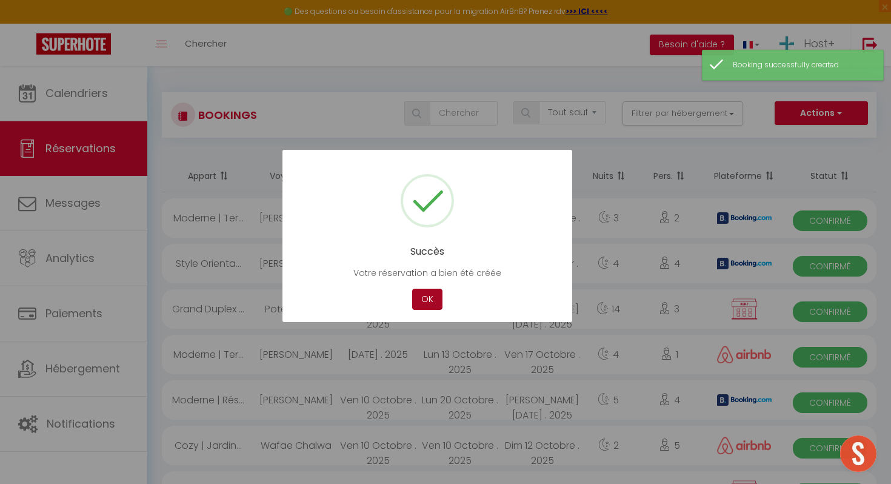
click at [434, 300] on button "OK" at bounding box center [427, 299] width 30 height 21
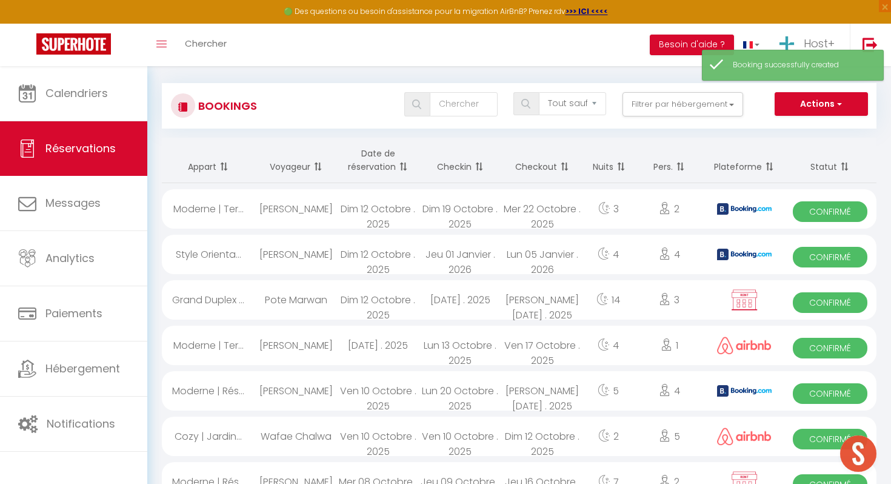
scroll to position [8, 0]
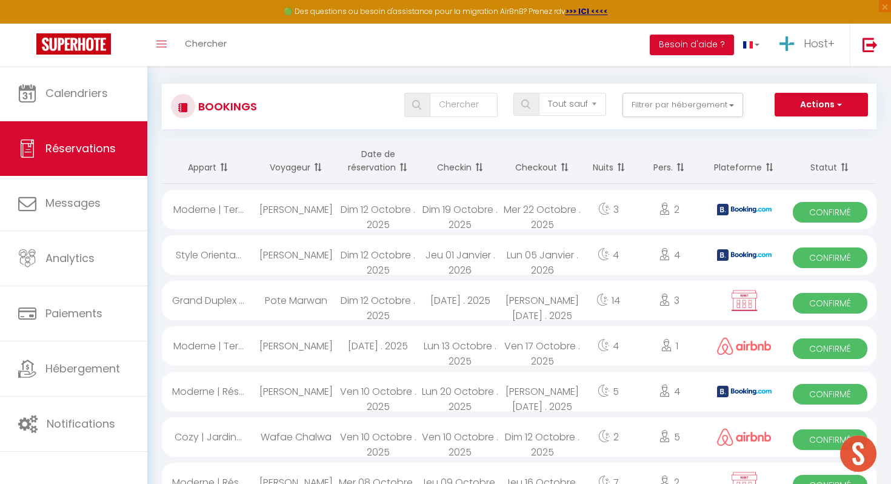
click at [298, 212] on div "[PERSON_NAME]" at bounding box center [296, 209] width 82 height 39
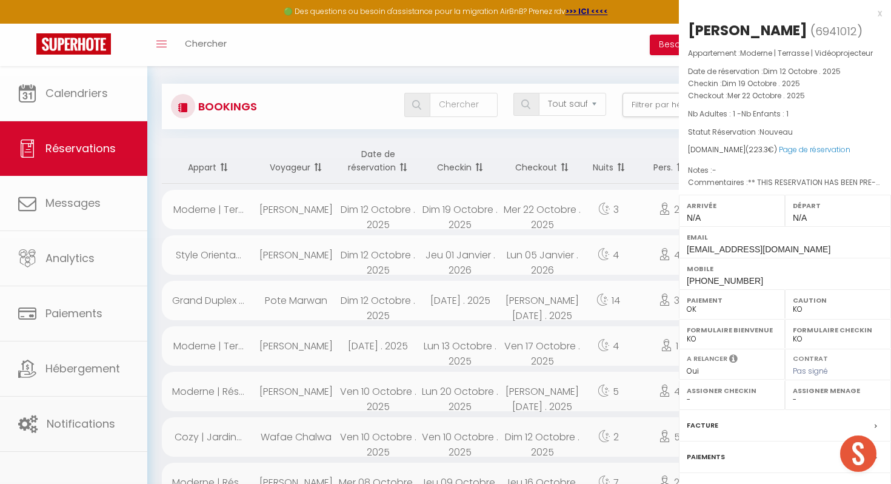
click at [298, 212] on div at bounding box center [445, 242] width 891 height 484
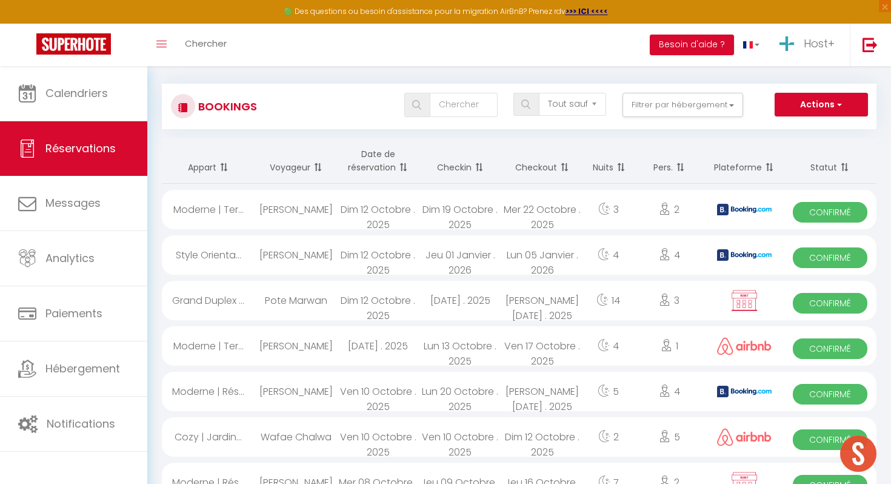
click at [298, 212] on div "[PERSON_NAME]" at bounding box center [296, 209] width 82 height 39
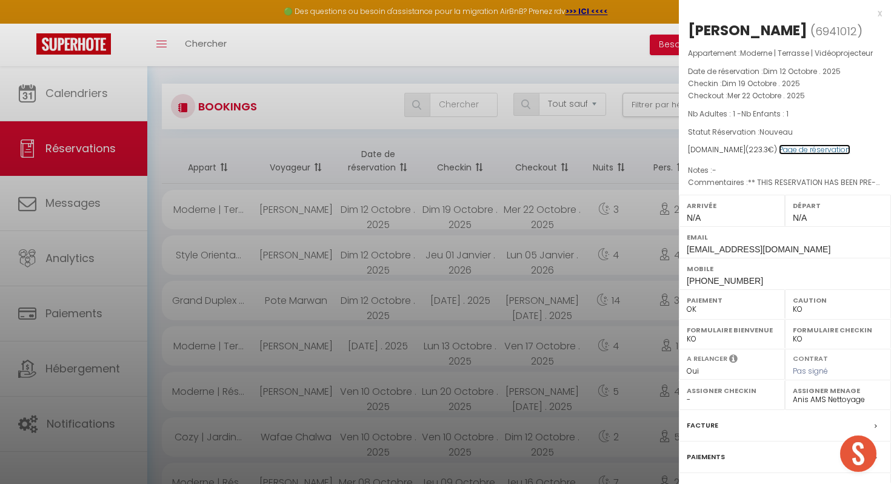
click at [791, 150] on link "Page de réservation" at bounding box center [815, 149] width 72 height 10
click at [358, 92] on div at bounding box center [445, 242] width 891 height 484
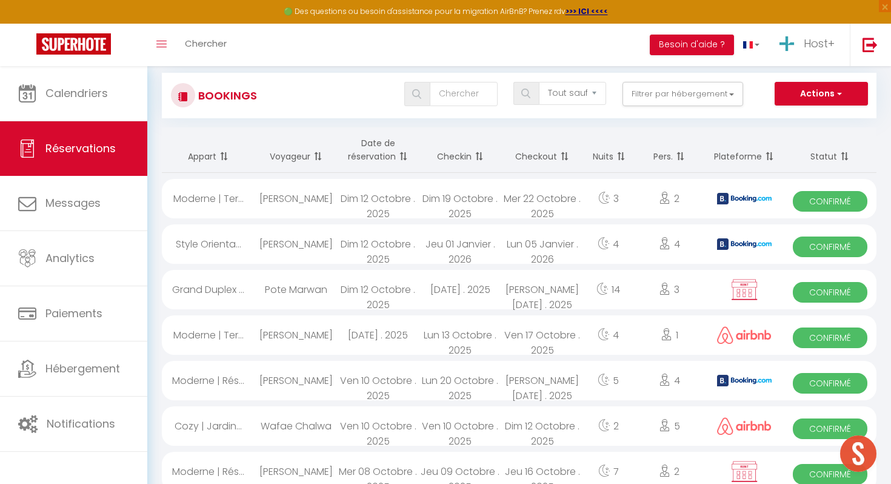
scroll to position [20, 0]
click at [450, 334] on div "Lun 13 Octobre . 2025" at bounding box center [460, 334] width 82 height 39
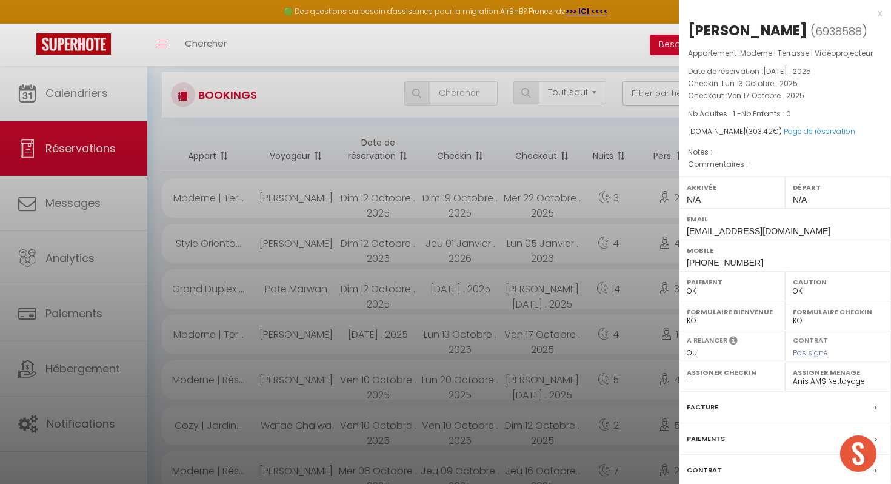
click at [450, 334] on div at bounding box center [445, 242] width 891 height 484
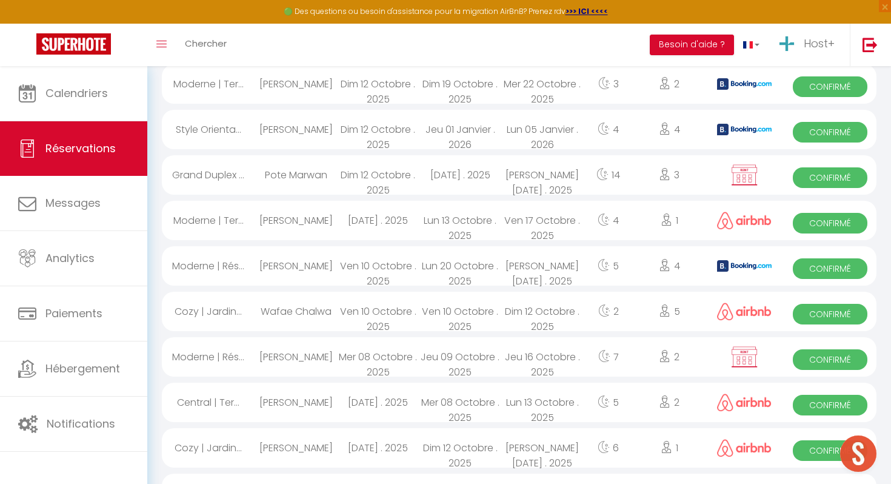
scroll to position [0, 0]
